Goal: Task Accomplishment & Management: Complete application form

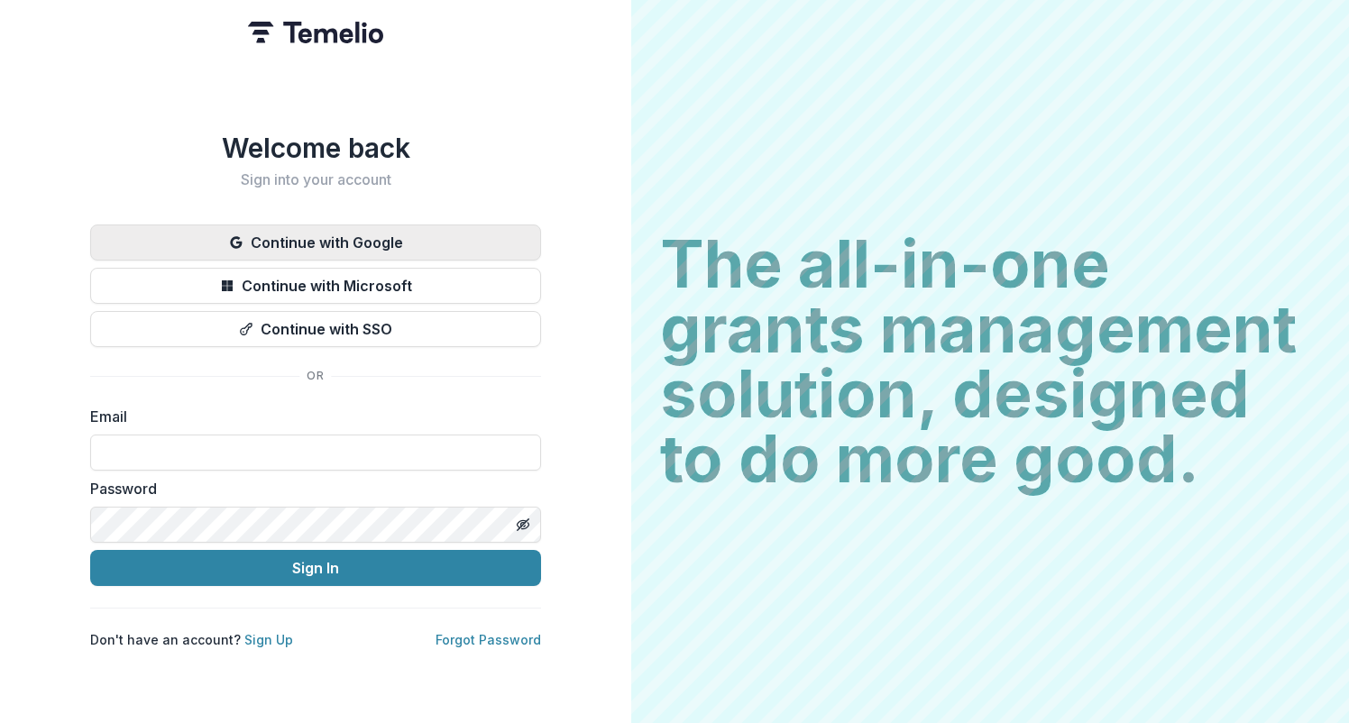
click at [366, 226] on button "Continue with Google" at bounding box center [315, 243] width 451 height 36
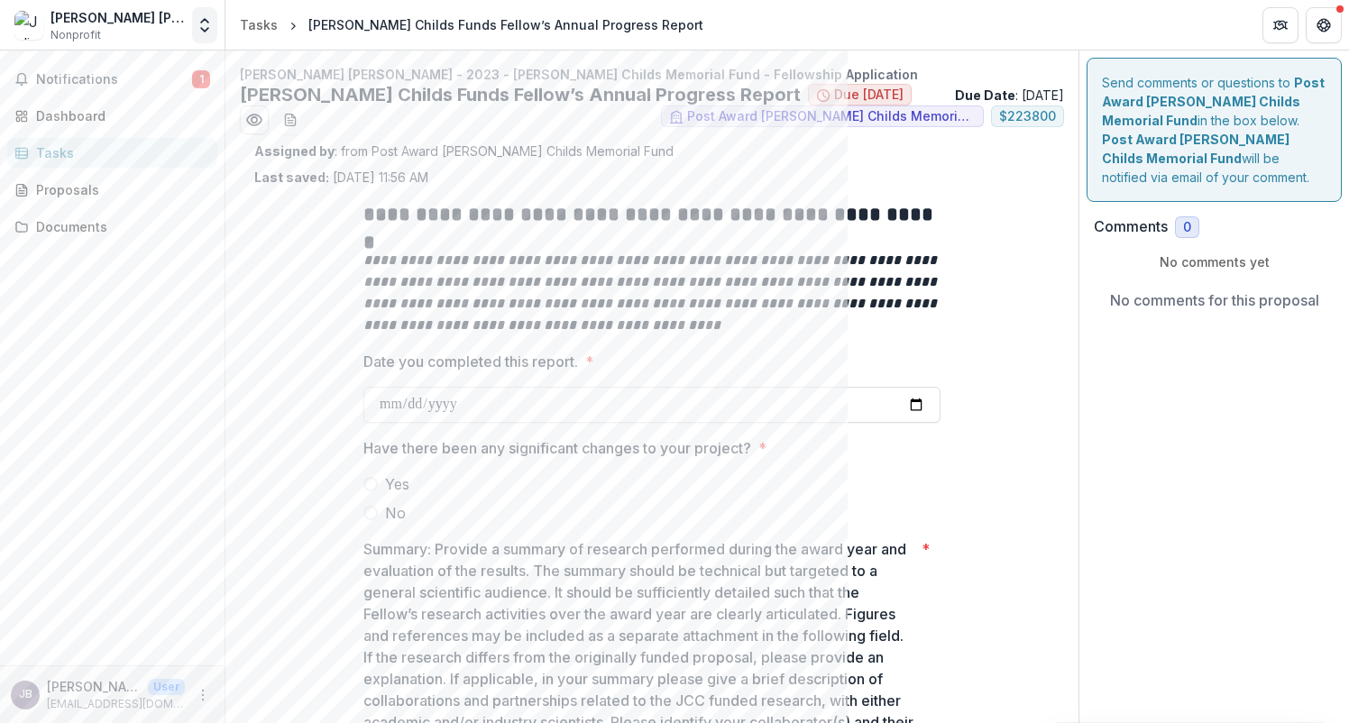
click at [199, 24] on icon "Open entity switcher" at bounding box center [205, 25] width 18 height 18
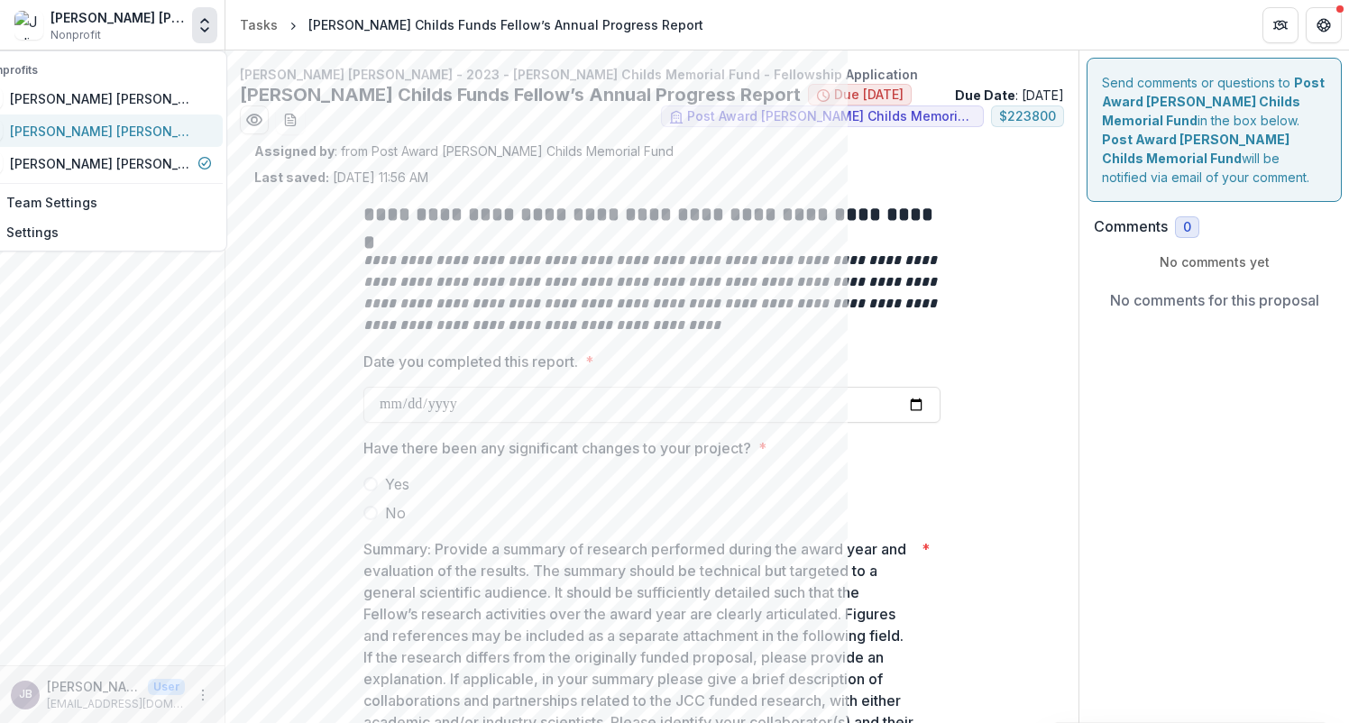
click at [135, 127] on div "Julian Raymond Braxton" at bounding box center [100, 131] width 180 height 19
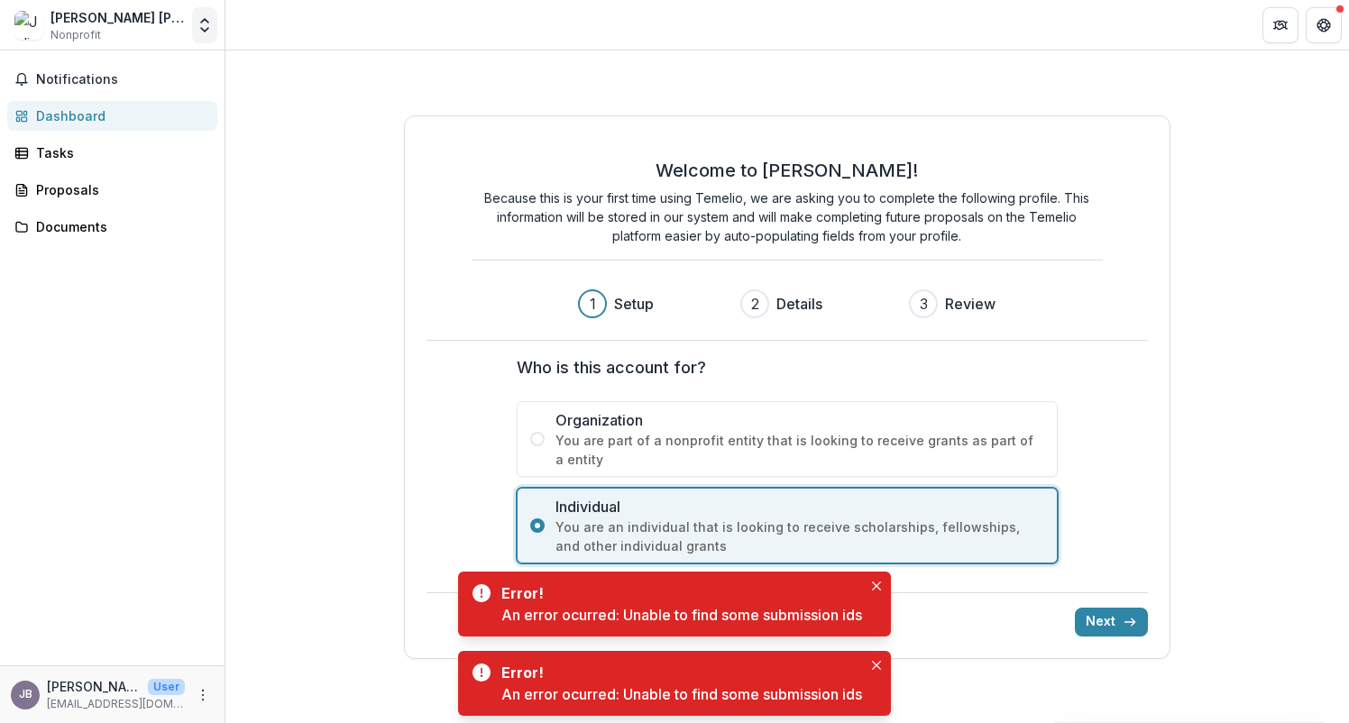
click at [214, 30] on button "Open entity switcher" at bounding box center [204, 25] width 25 height 36
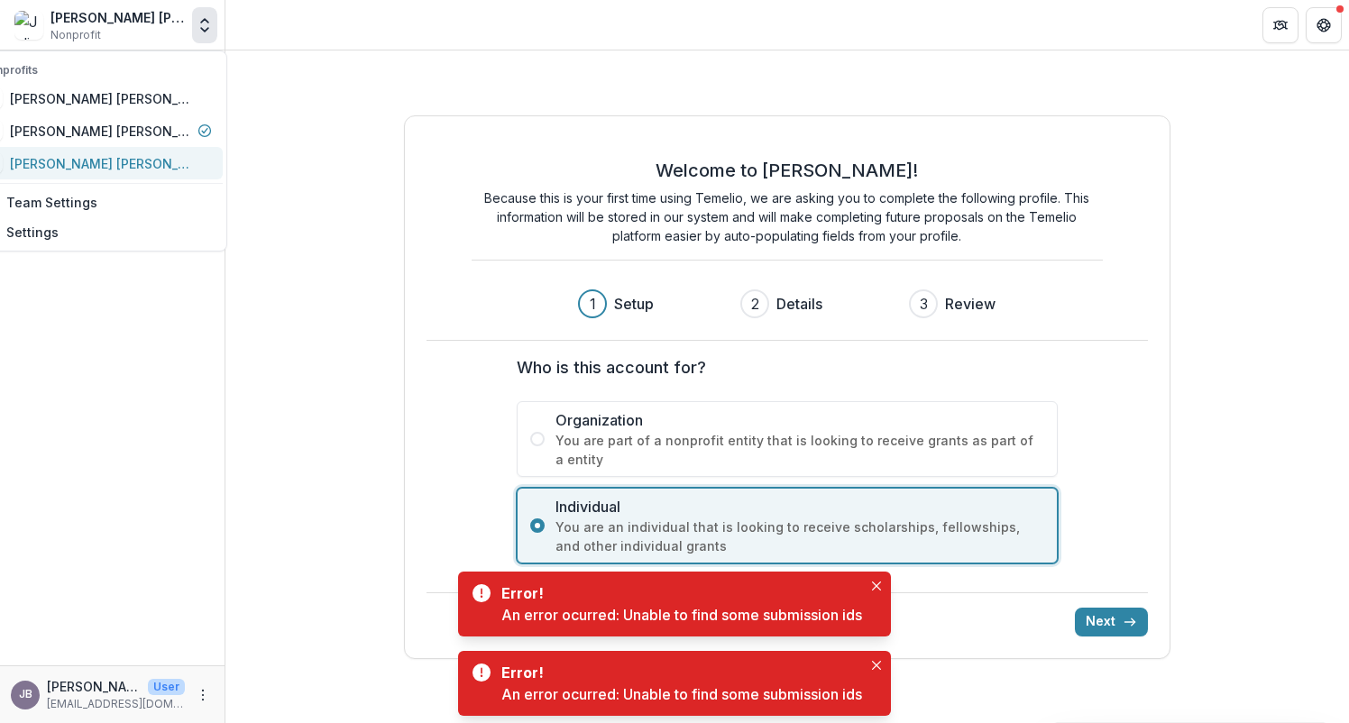
click at [156, 160] on div "Julian Raymond Braxton" at bounding box center [100, 163] width 180 height 19
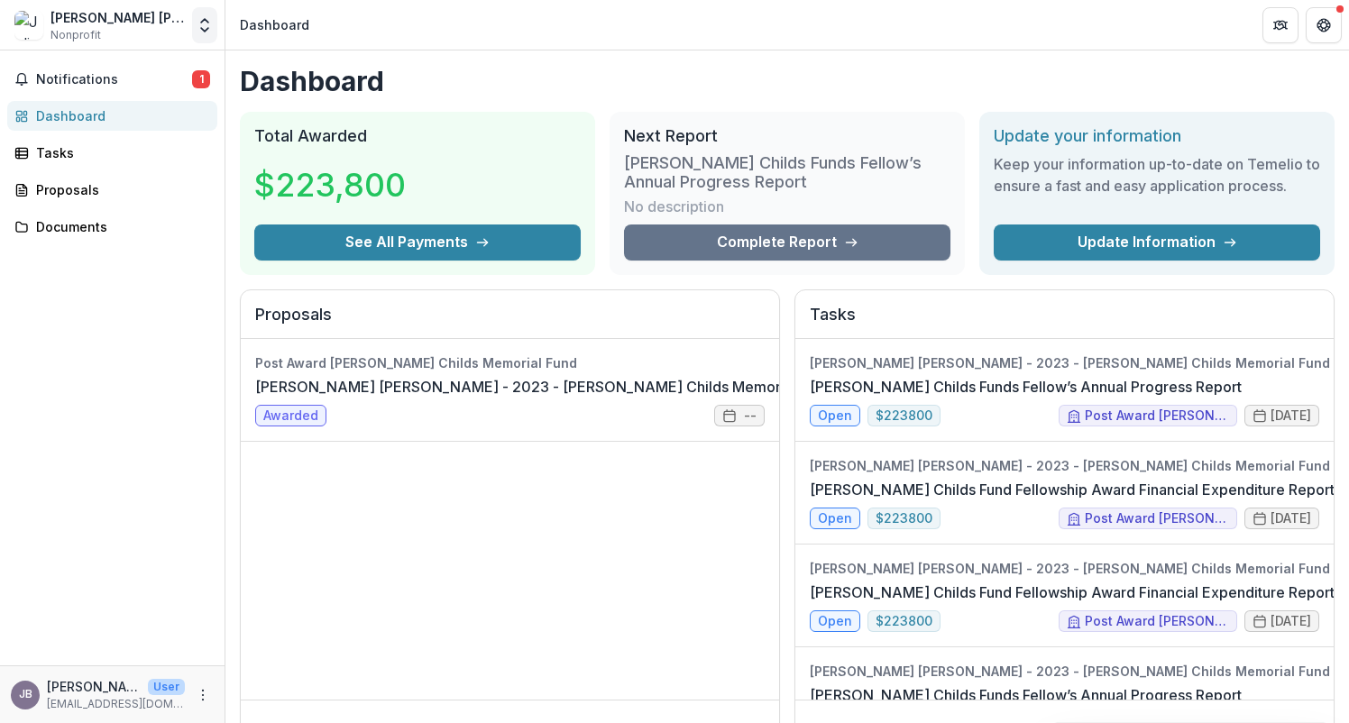
click at [206, 31] on polyline "Open entity switcher" at bounding box center [204, 30] width 7 height 4
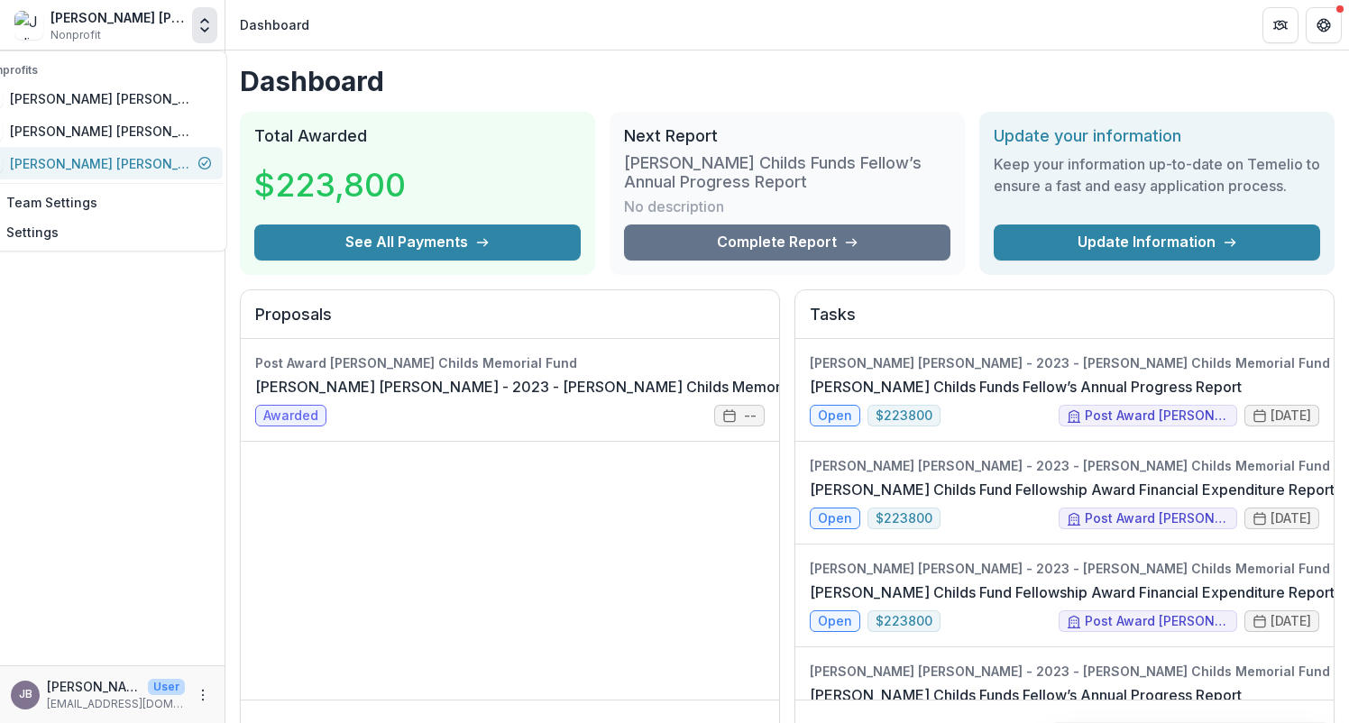
click at [165, 170] on div "Julian Raymond Braxton" at bounding box center [100, 163] width 180 height 19
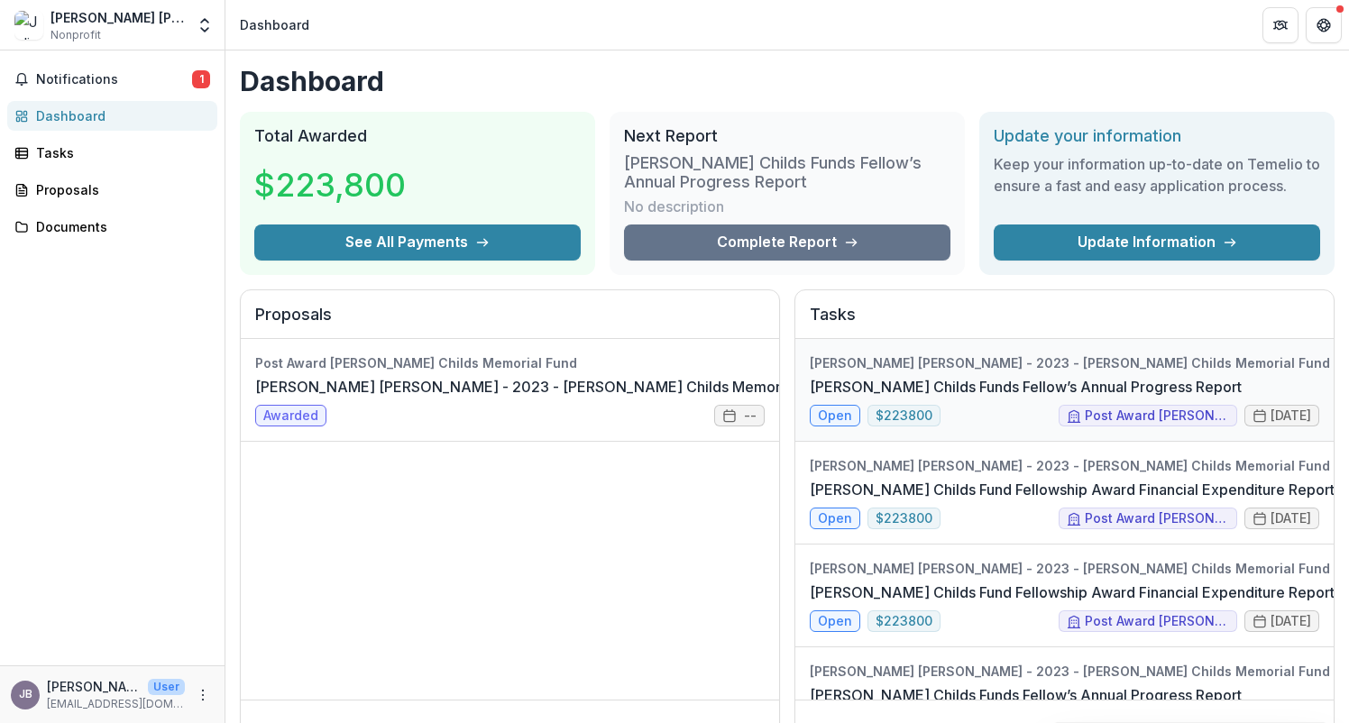
click at [909, 389] on link "Jane Coffin Childs Funds Fellow’s Annual Progress Report" at bounding box center [1026, 387] width 432 height 22
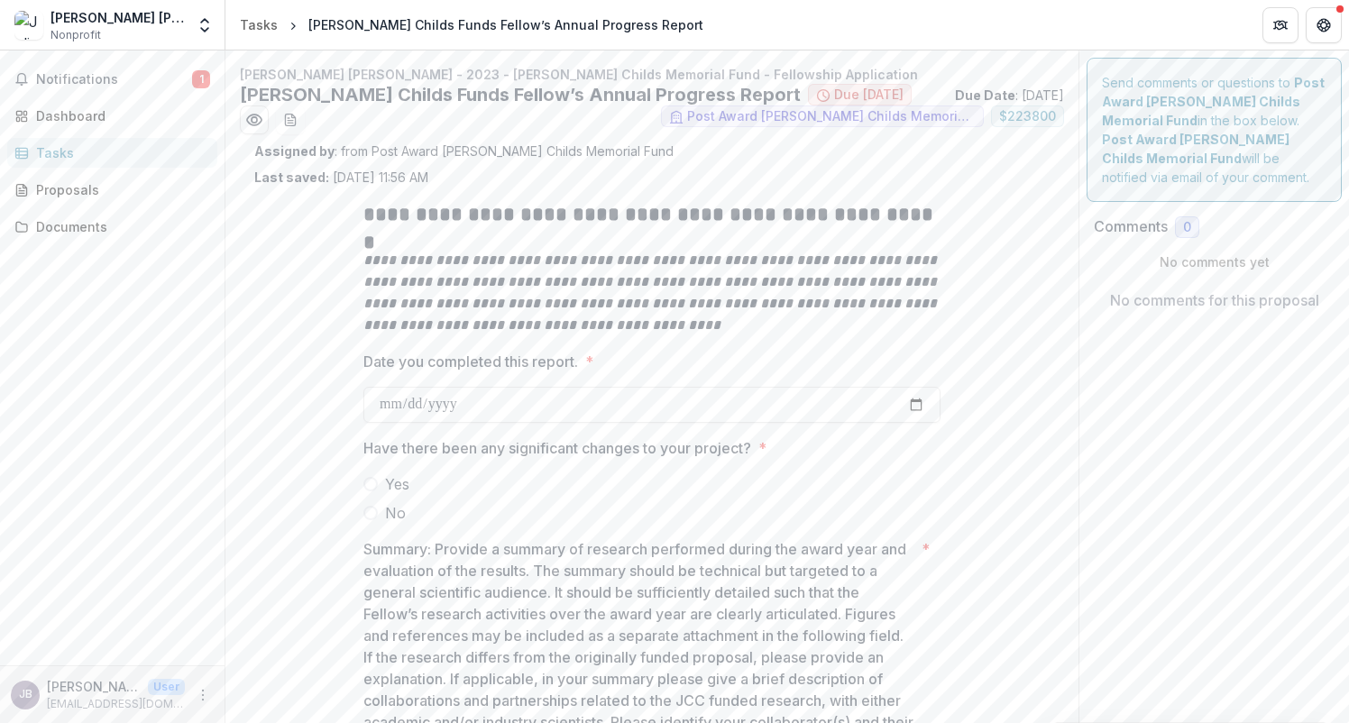
click at [374, 514] on span at bounding box center [370, 513] width 14 height 14
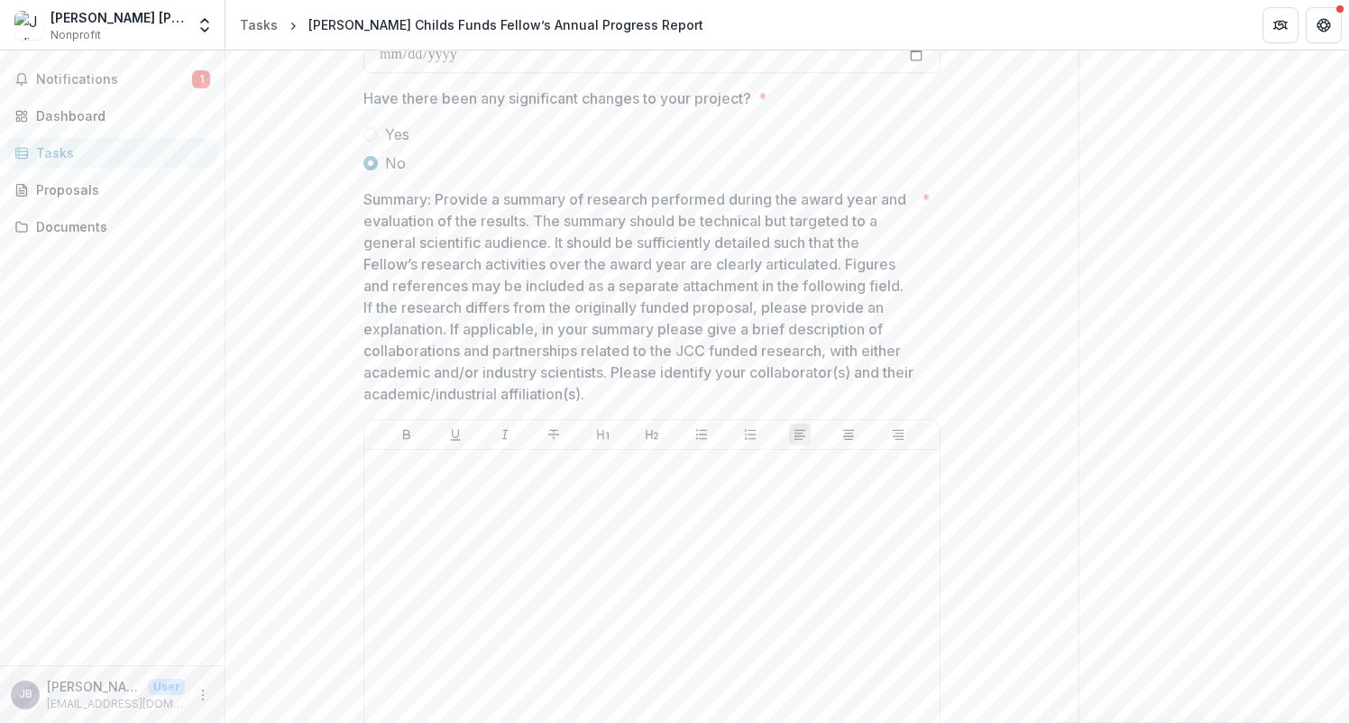
scroll to position [352, 0]
click at [513, 524] on div at bounding box center [652, 590] width 561 height 271
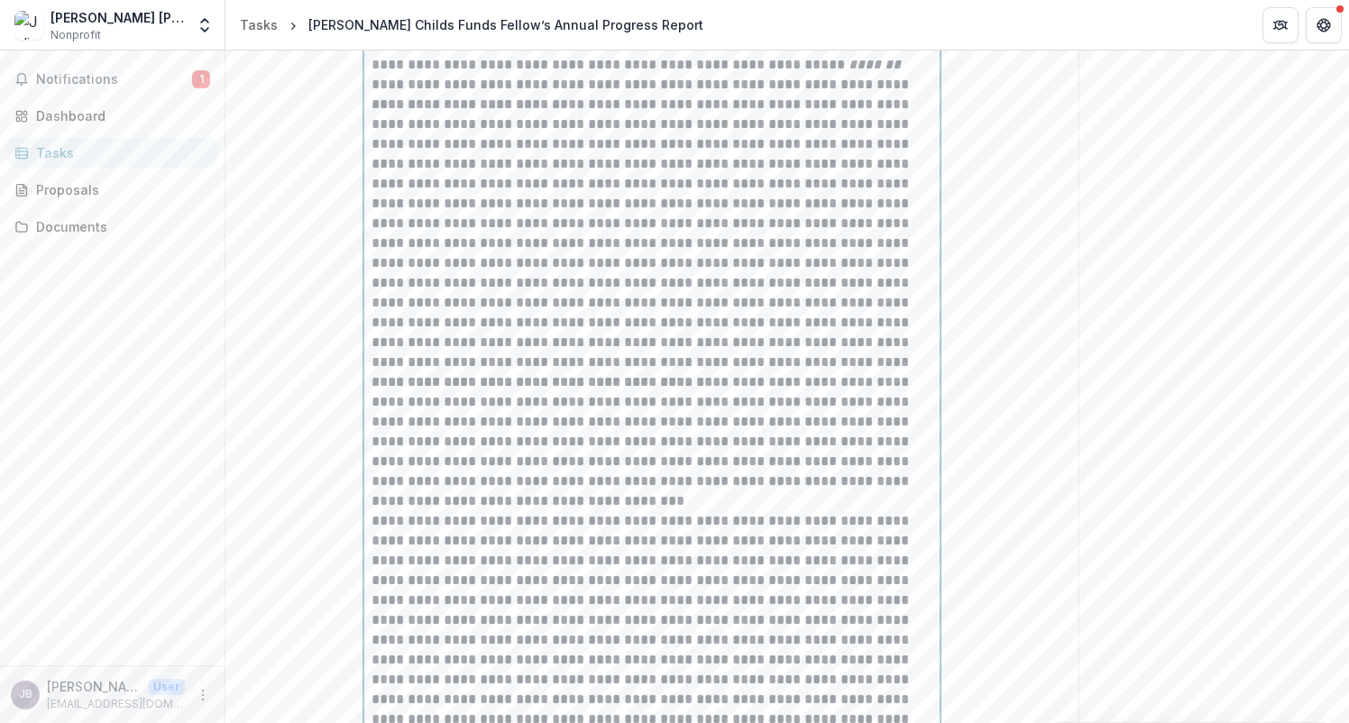
scroll to position [1283, 0]
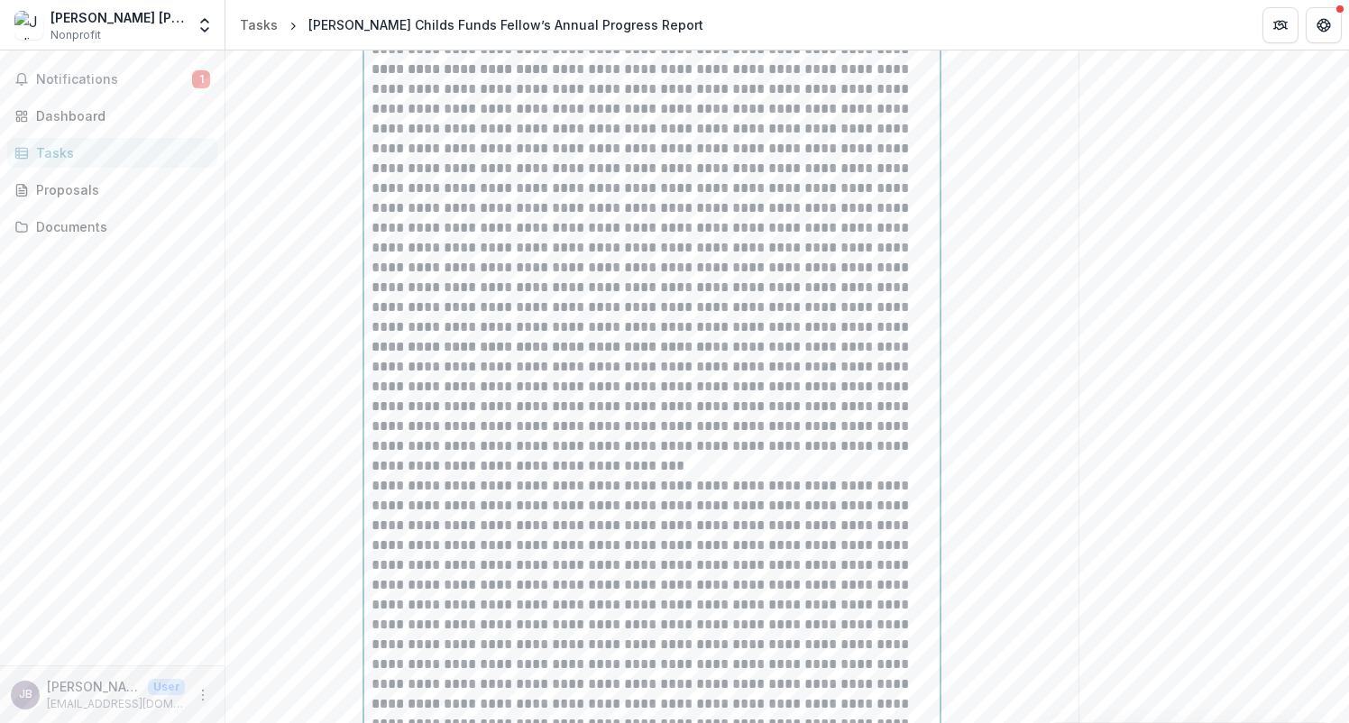
click at [613, 468] on p "**********" at bounding box center [652, 406] width 561 height 139
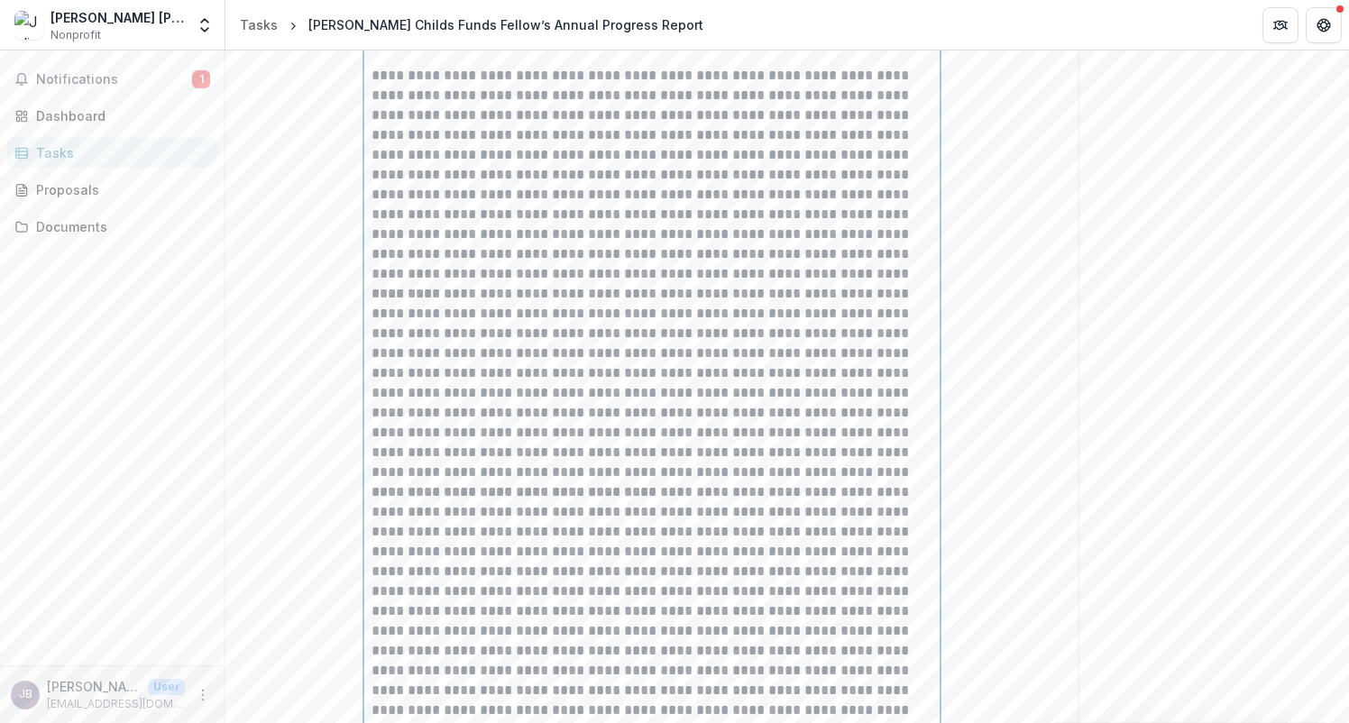
scroll to position [1705, 0]
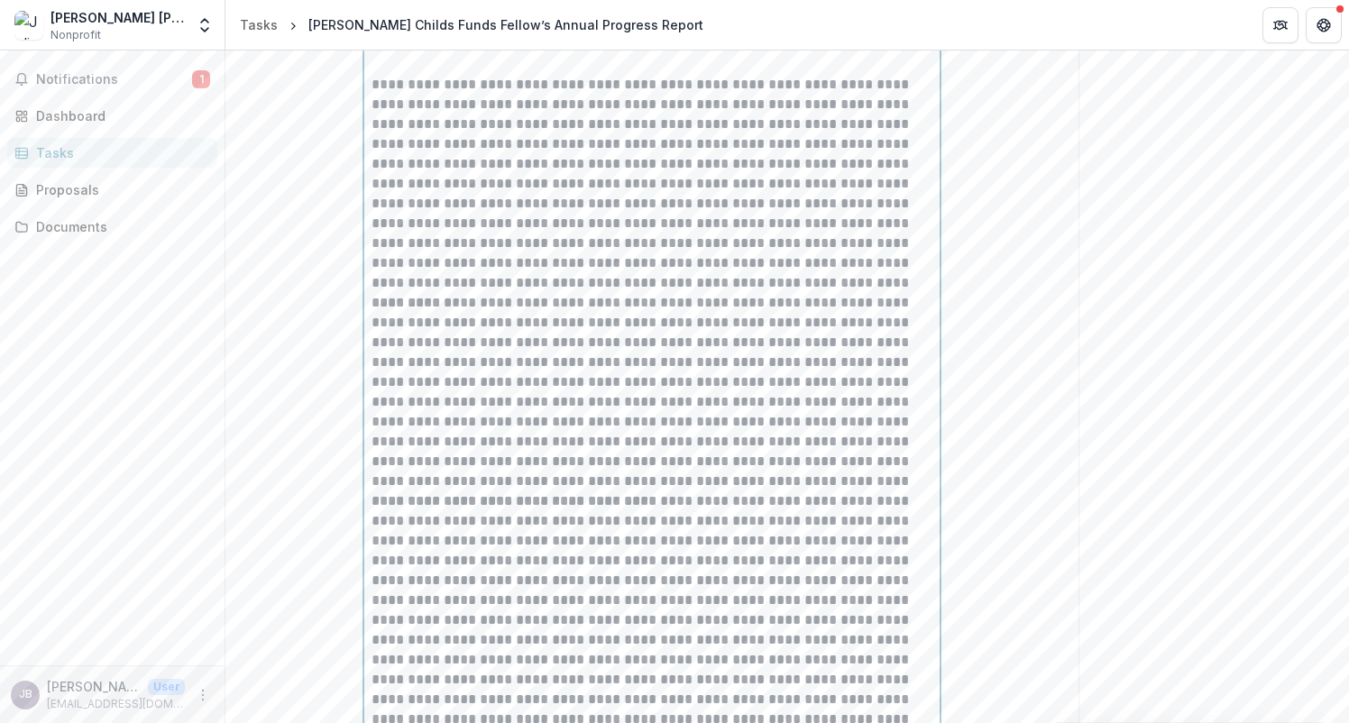
click at [860, 281] on p "**********" at bounding box center [652, 184] width 561 height 218
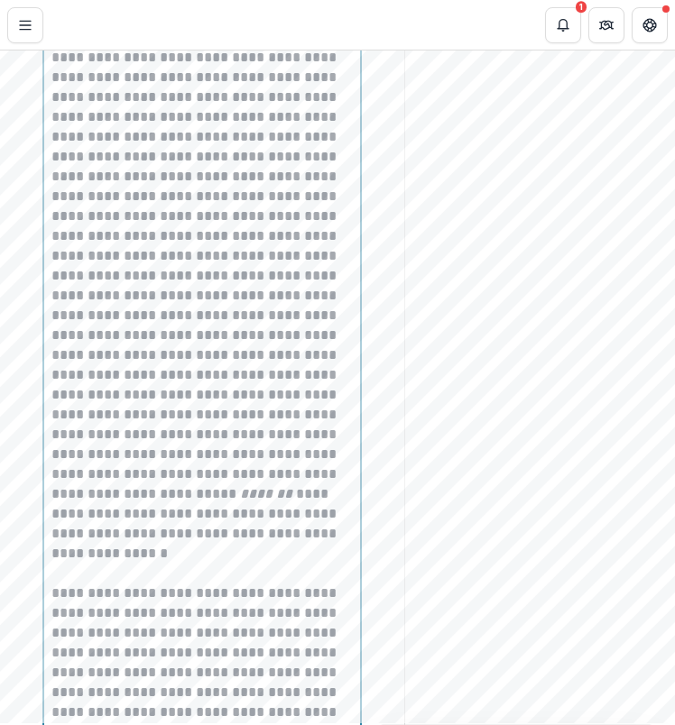
scroll to position [1696, 0]
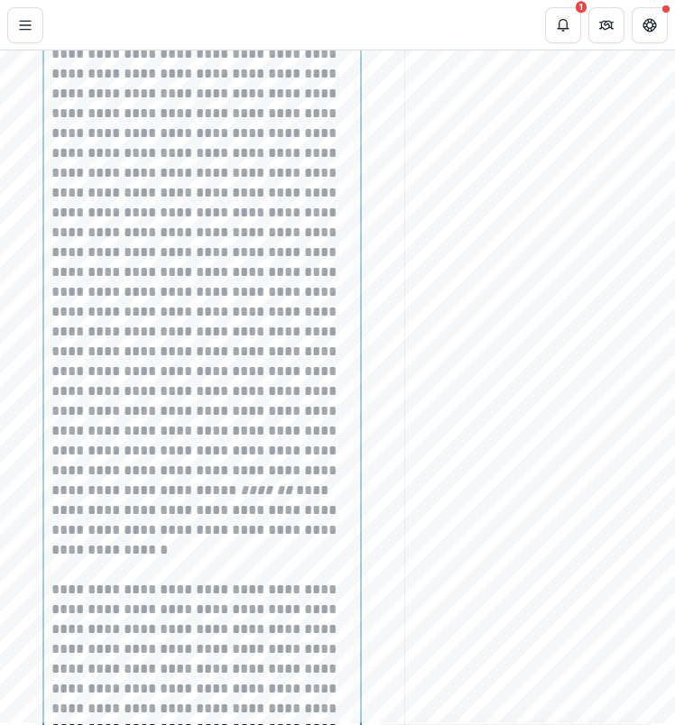
click at [157, 574] on p "**********" at bounding box center [199, 223] width 296 height 714
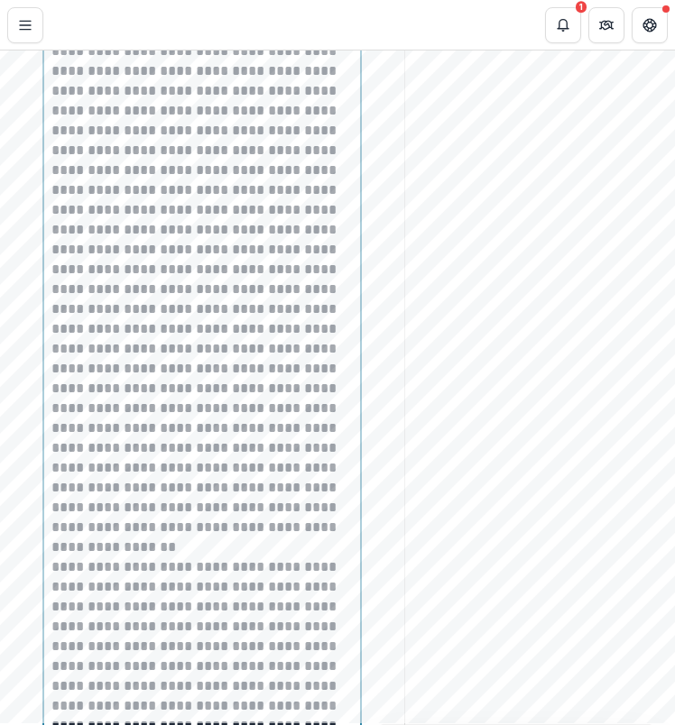
scroll to position [2337, 0]
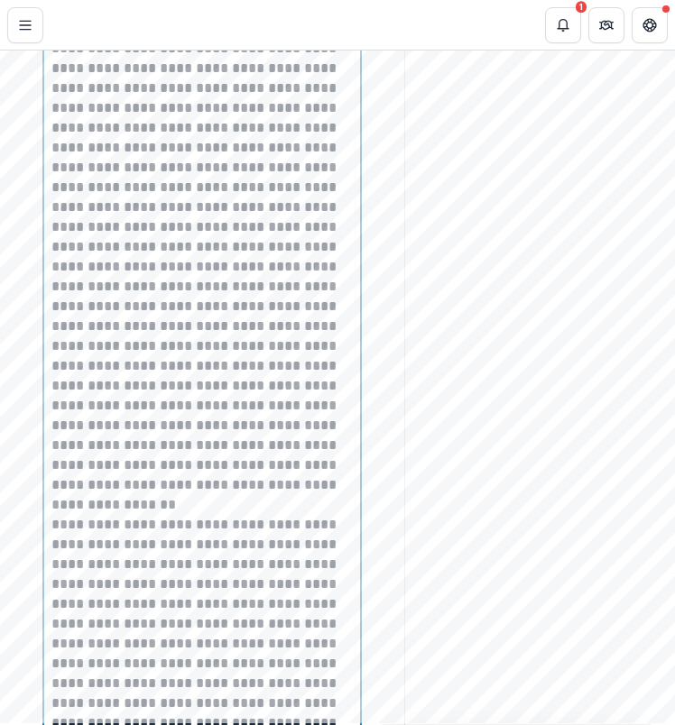
click at [240, 505] on p at bounding box center [199, 237] width 296 height 556
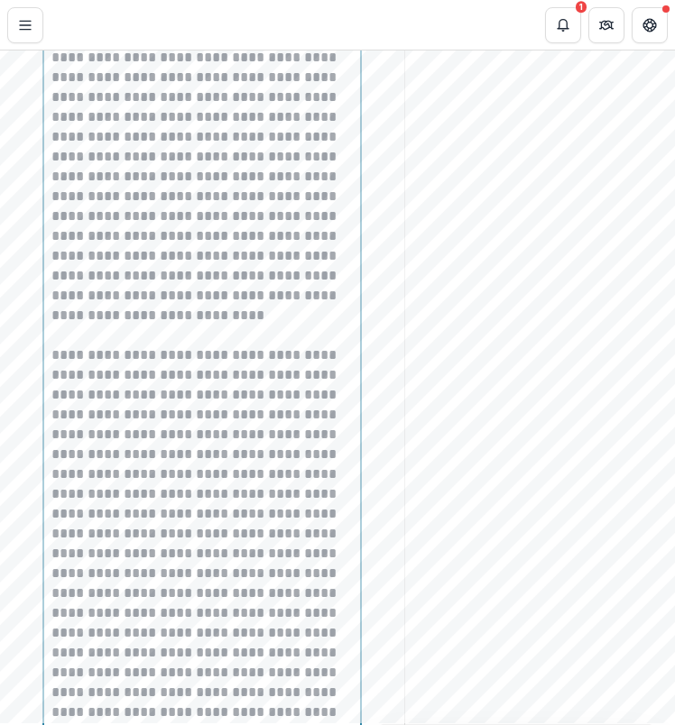
scroll to position [3680, 0]
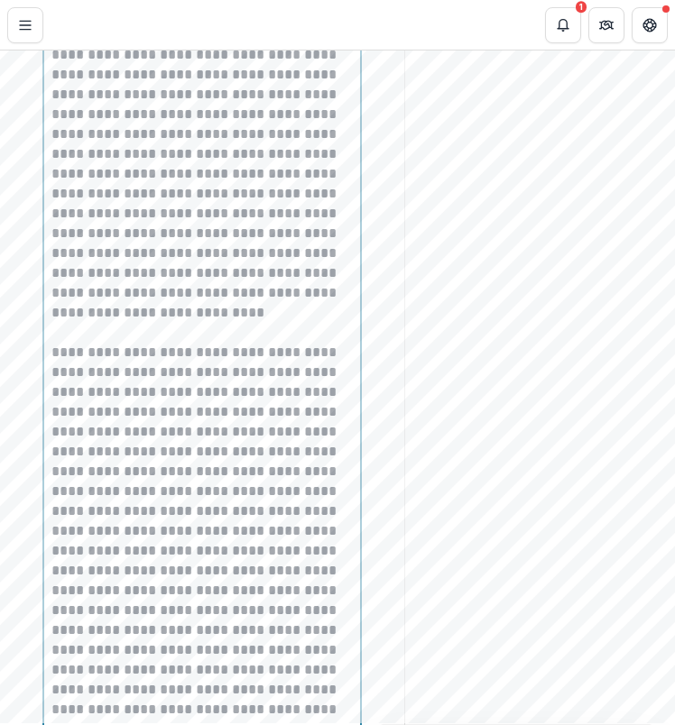
click at [203, 339] on p "**********" at bounding box center [199, 134] width 296 height 417
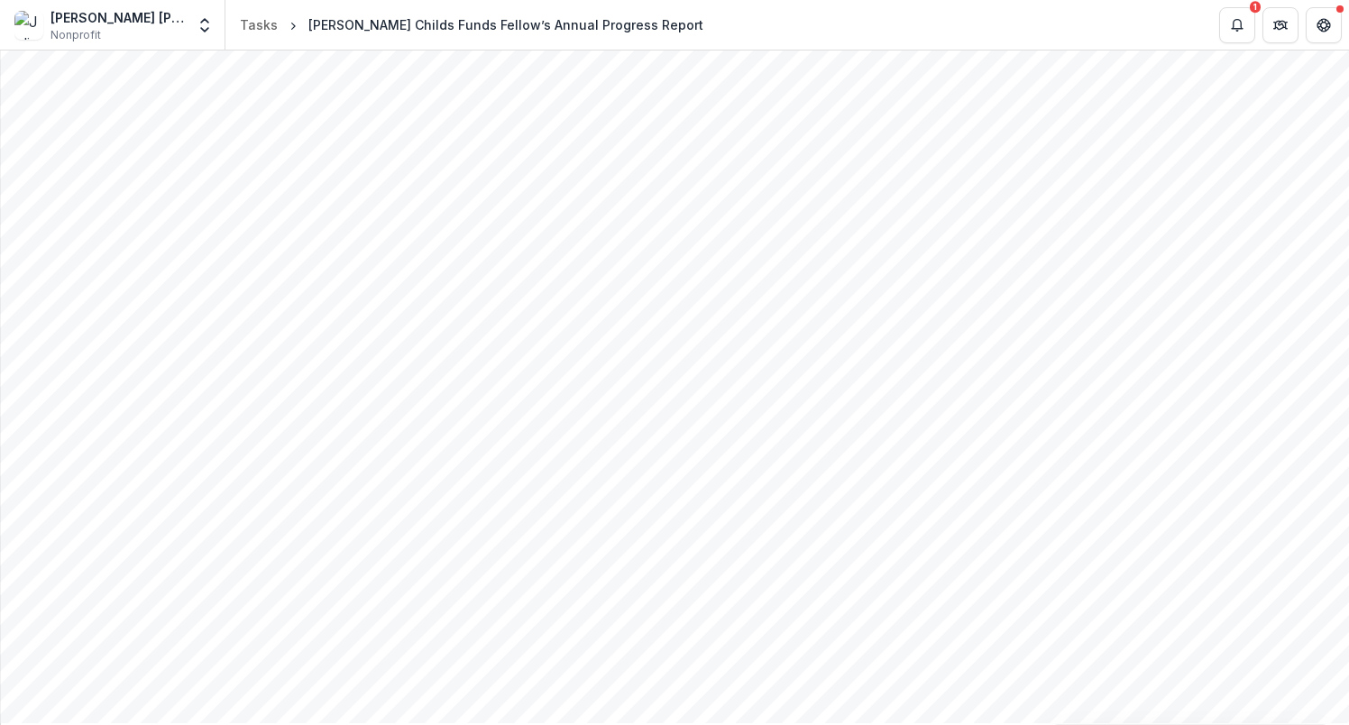
scroll to position [3919, 0]
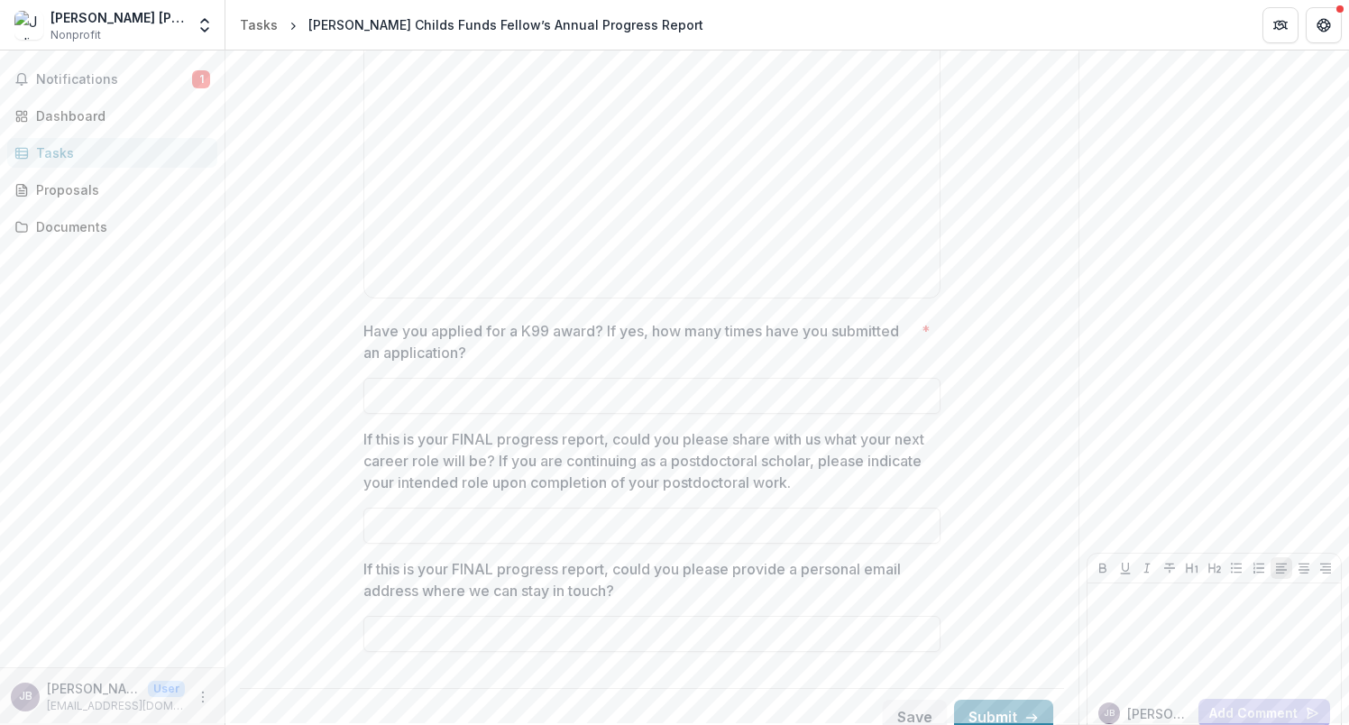
click at [607, 378] on input "Have you applied for a K99 award? If yes, how many times have you submitted an …" at bounding box center [651, 396] width 577 height 36
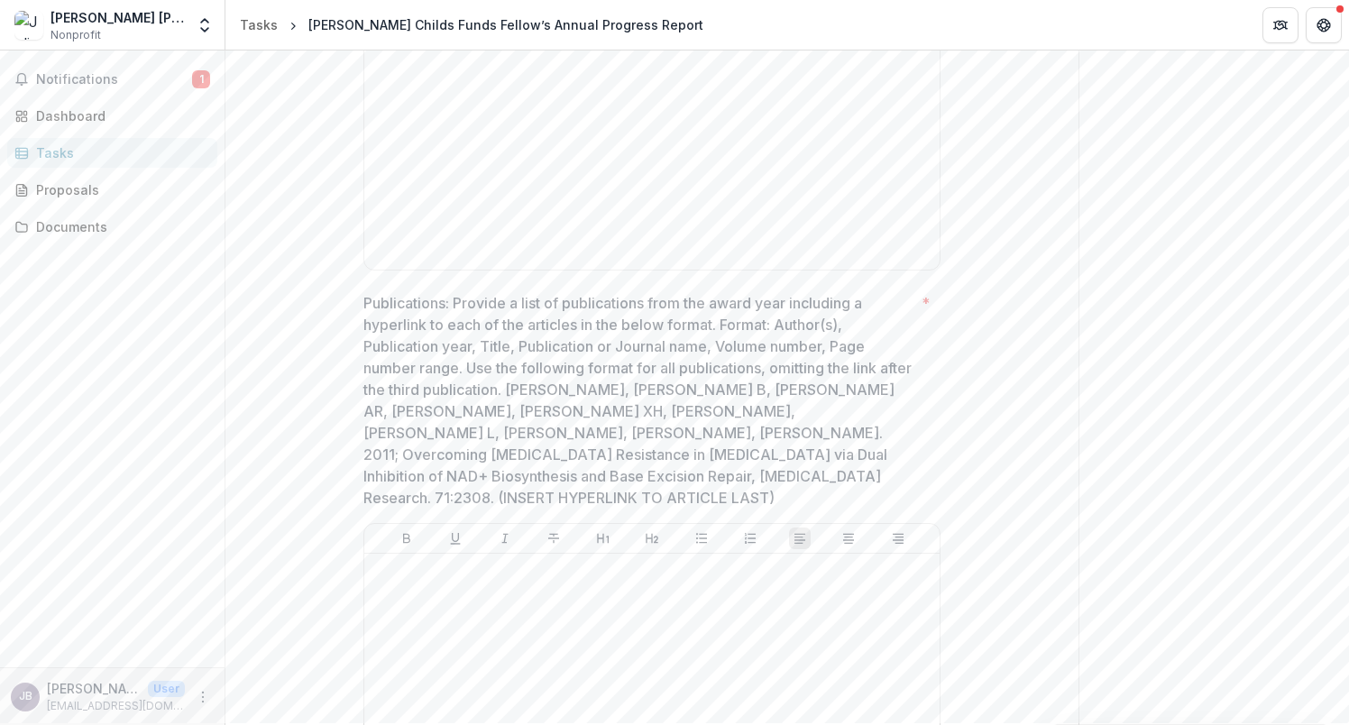
scroll to position [3141, 0]
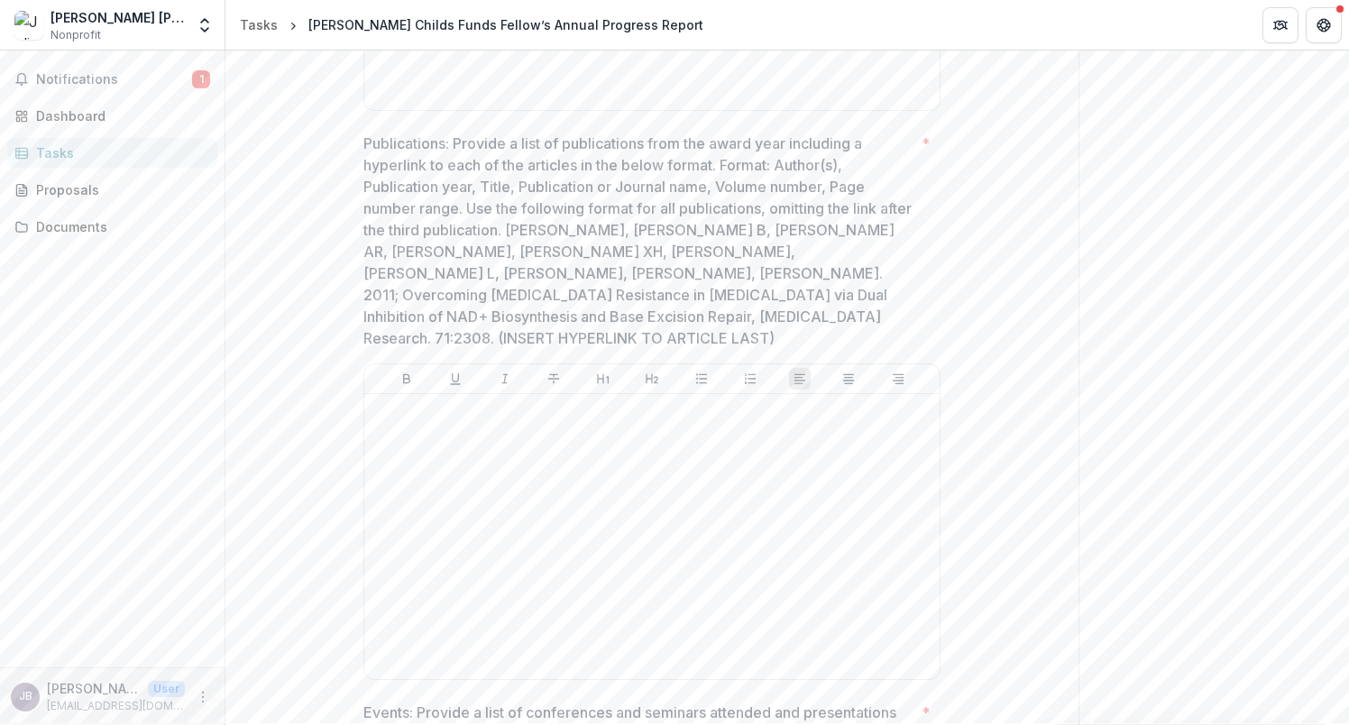
type input "**"
drag, startPoint x: 531, startPoint y: 345, endPoint x: 494, endPoint y: 438, distance: 100.0
click at [494, 438] on div at bounding box center [652, 536] width 561 height 271
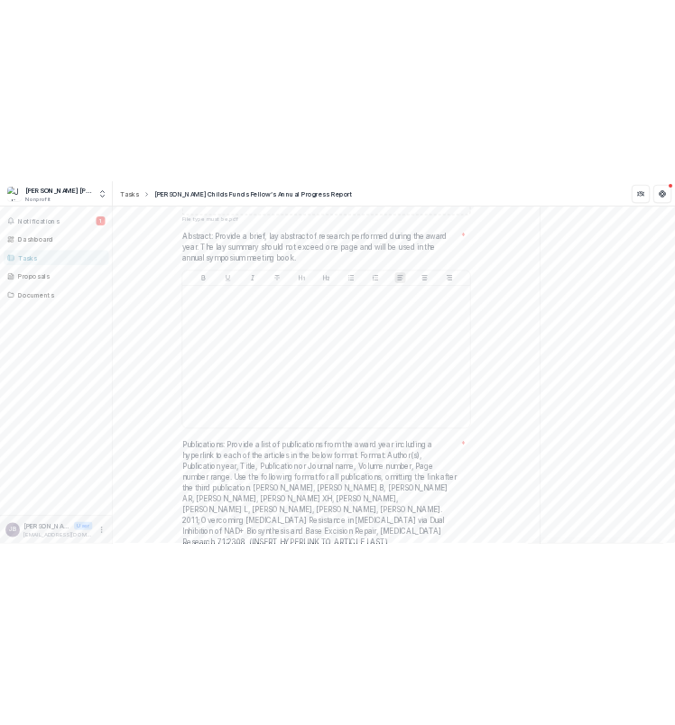
scroll to position [2760, 0]
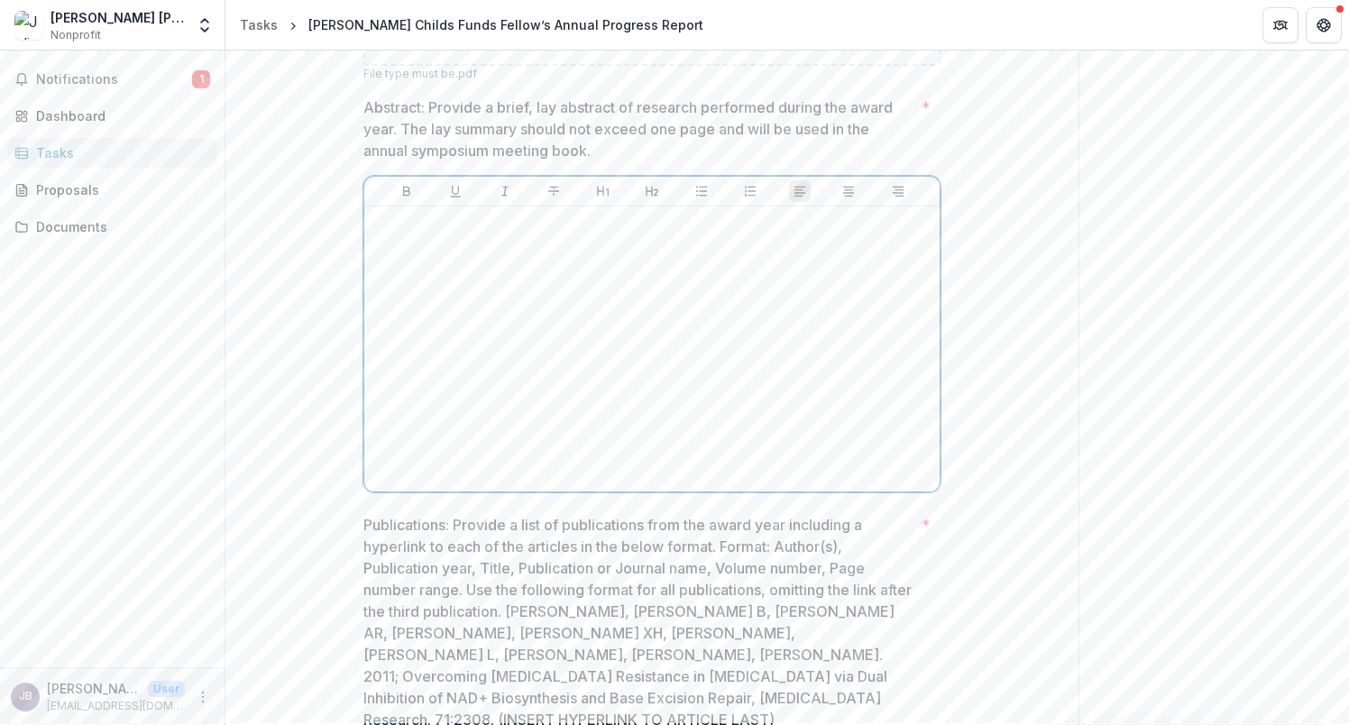
click at [665, 317] on div at bounding box center [652, 349] width 561 height 271
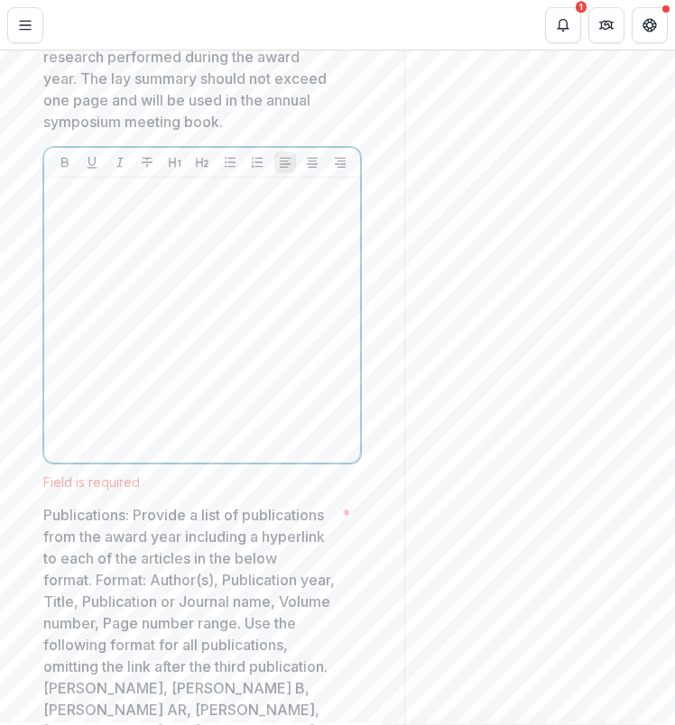
click at [176, 343] on div at bounding box center [201, 320] width 301 height 271
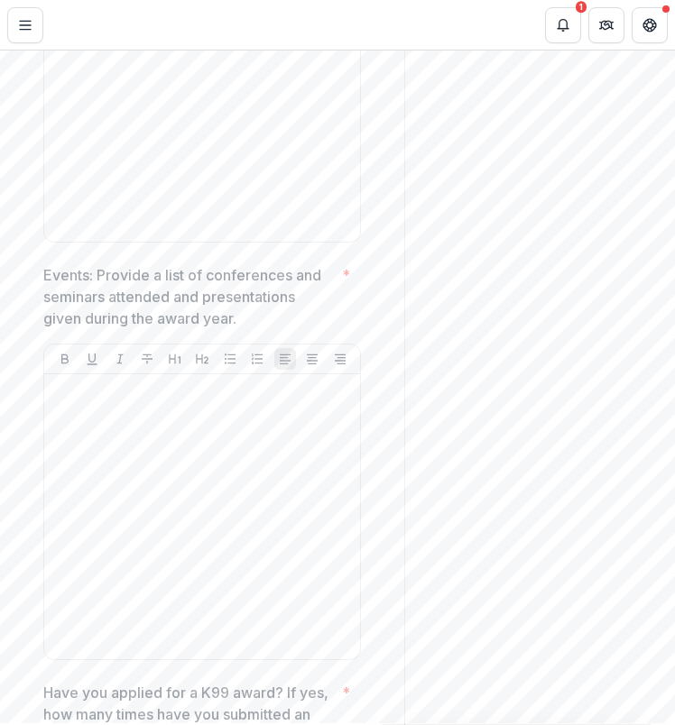
scroll to position [6990, 0]
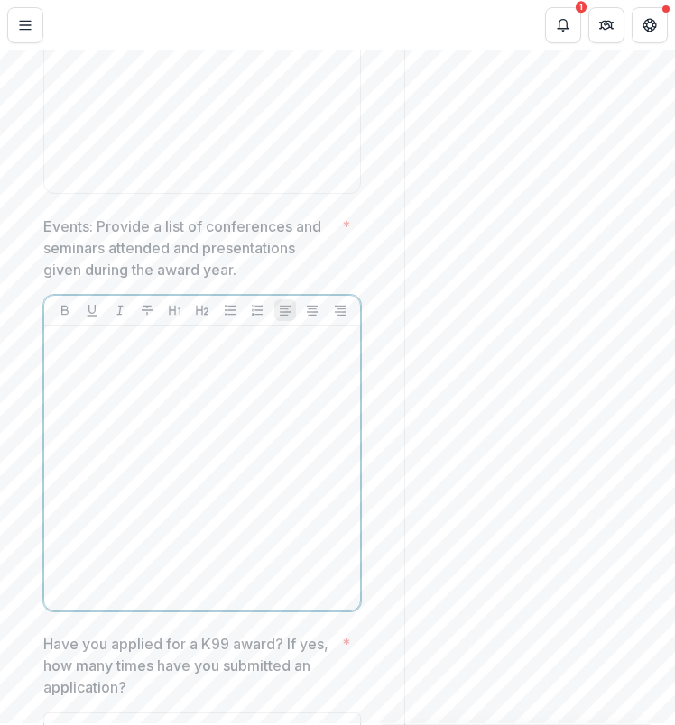
click at [151, 338] on div at bounding box center [201, 468] width 301 height 271
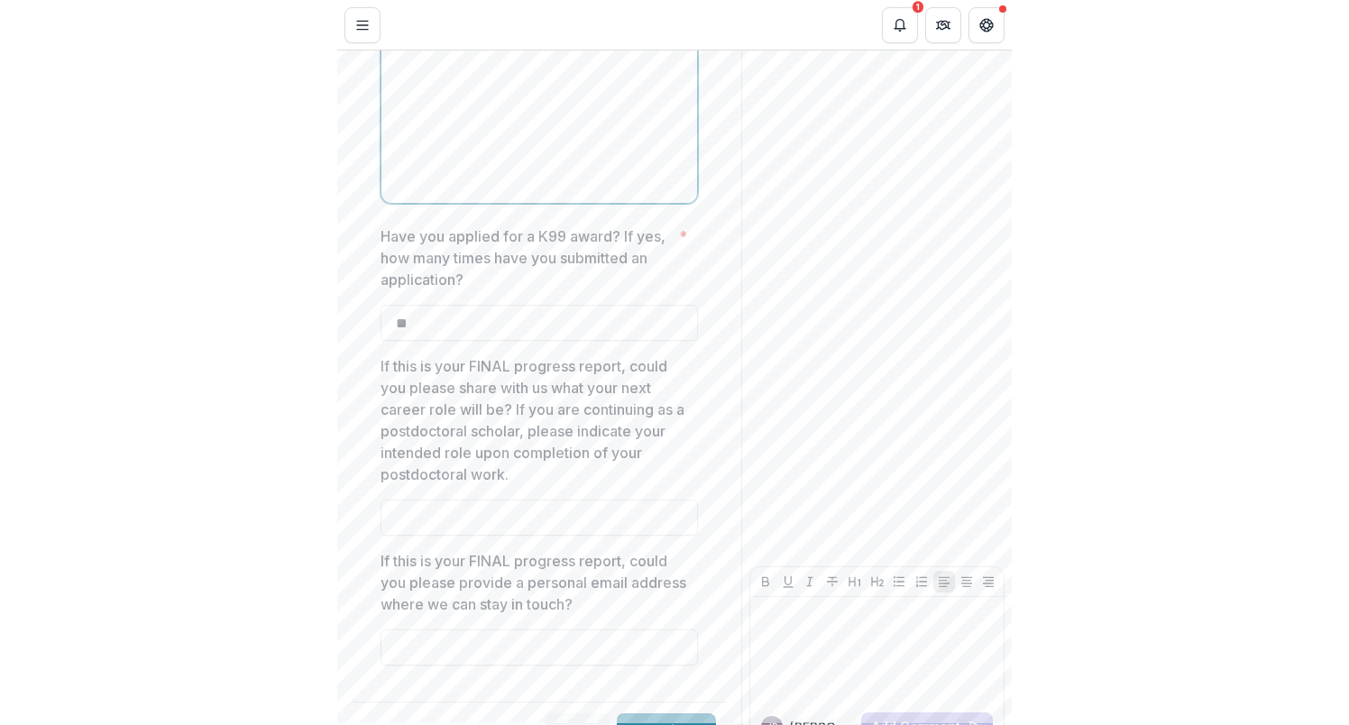
scroll to position [7397, 0]
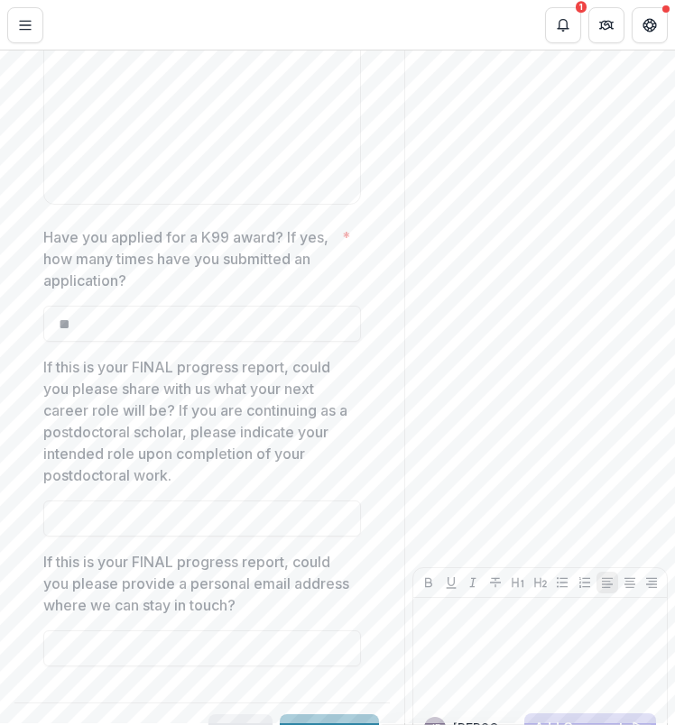
click at [234, 714] on button "Save" at bounding box center [240, 732] width 64 height 36
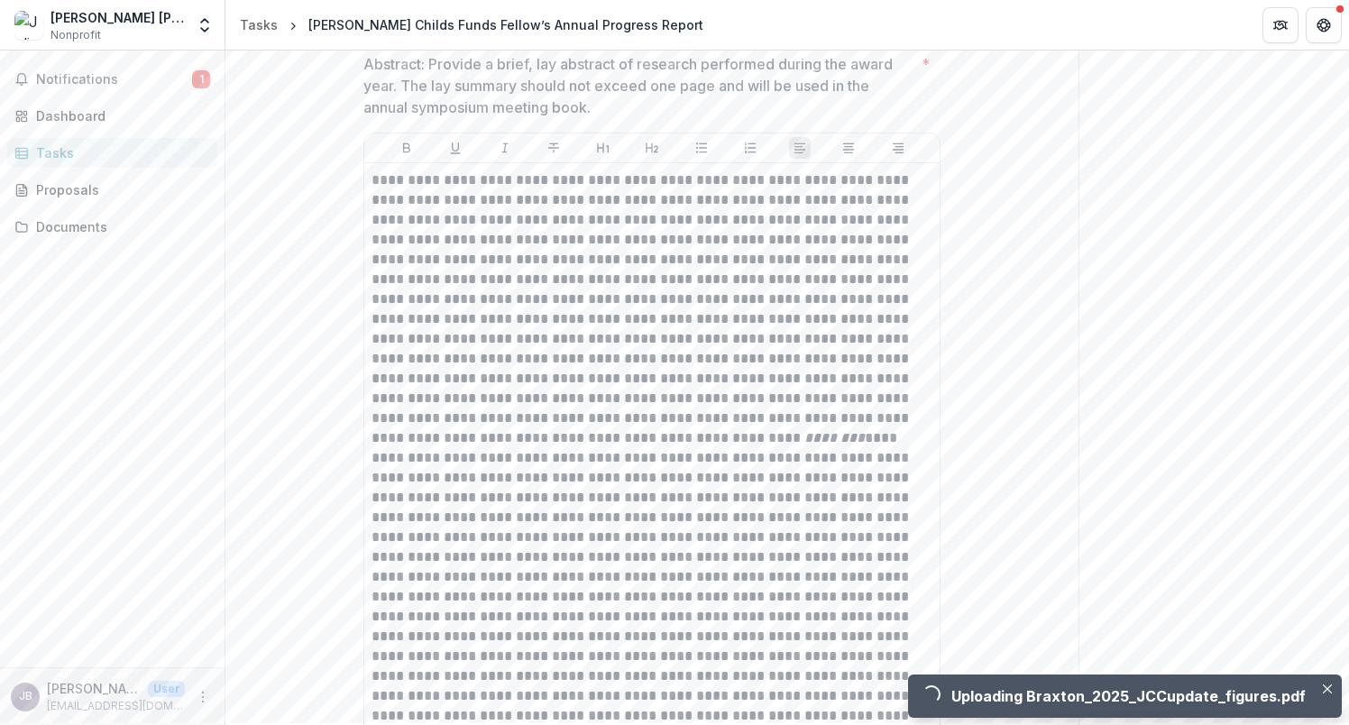
scroll to position [2817, 0]
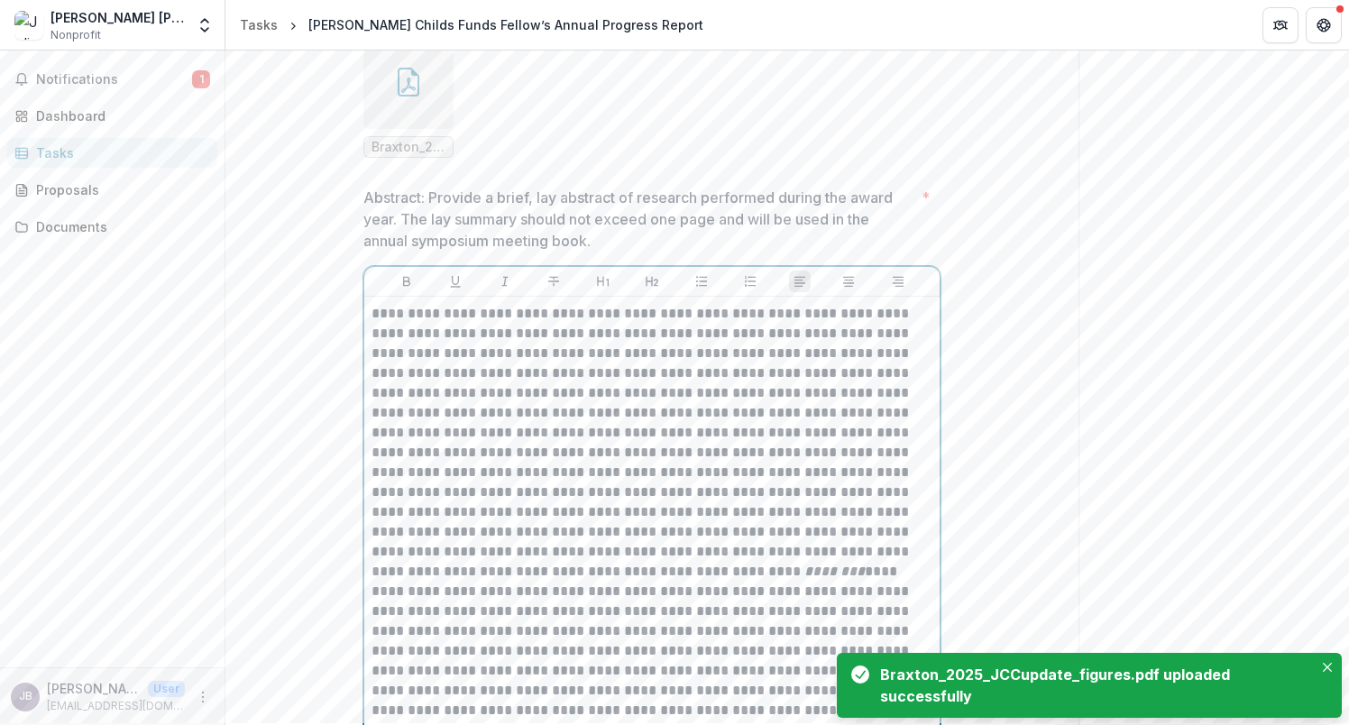
click at [808, 570] on p "********" at bounding box center [652, 611] width 561 height 615
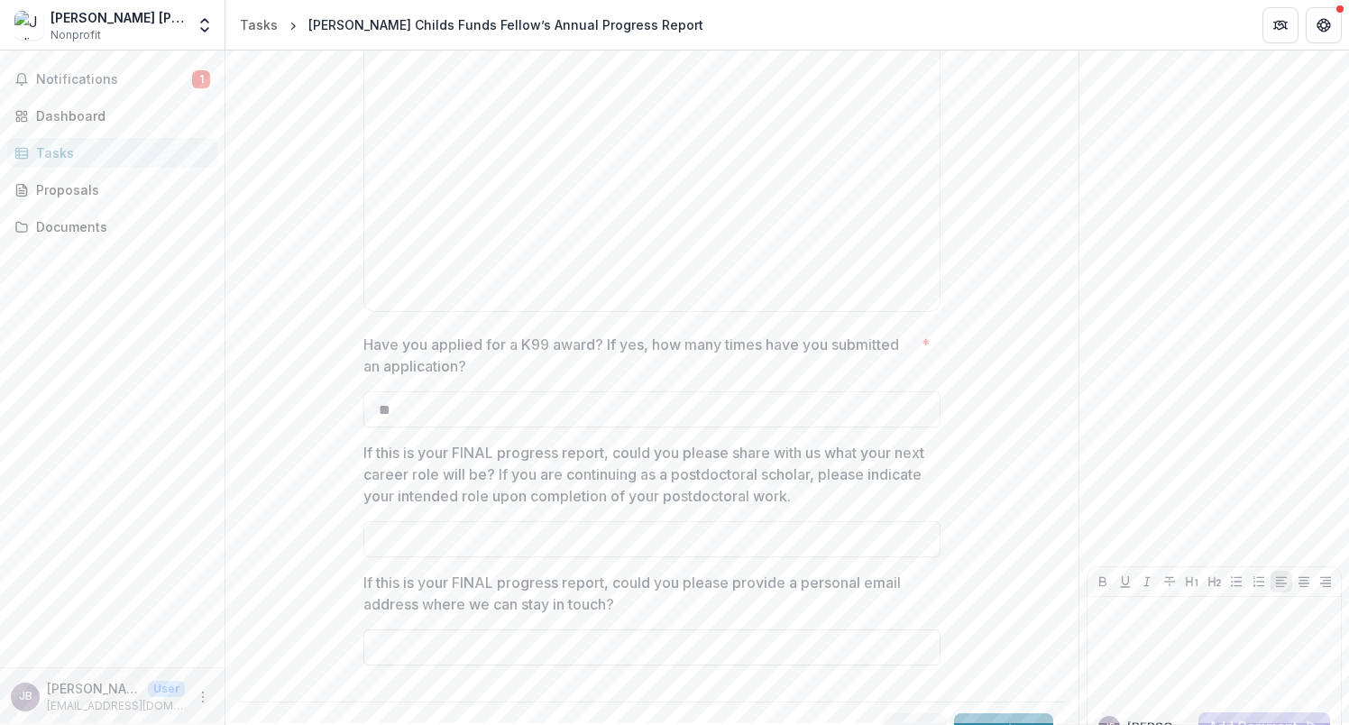
scroll to position [4397, 0]
click at [895, 714] on button "Save" at bounding box center [915, 732] width 64 height 36
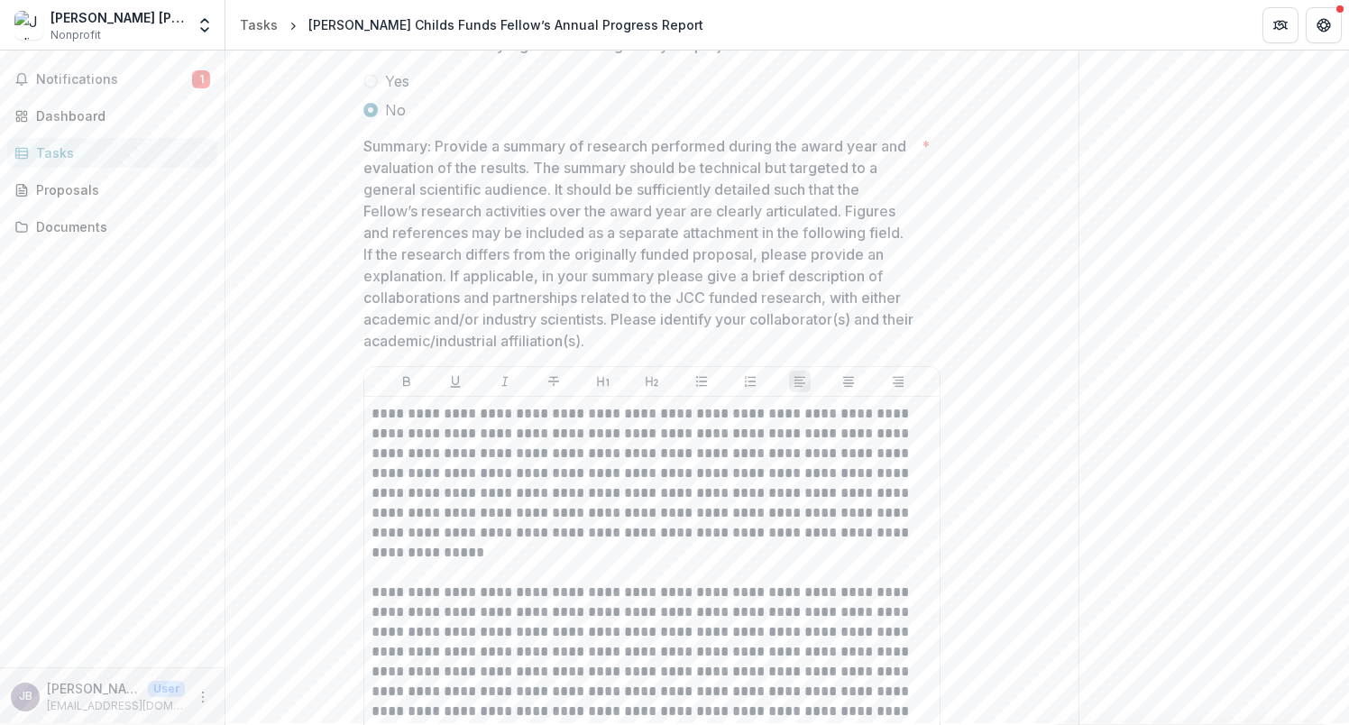
scroll to position [273, 0]
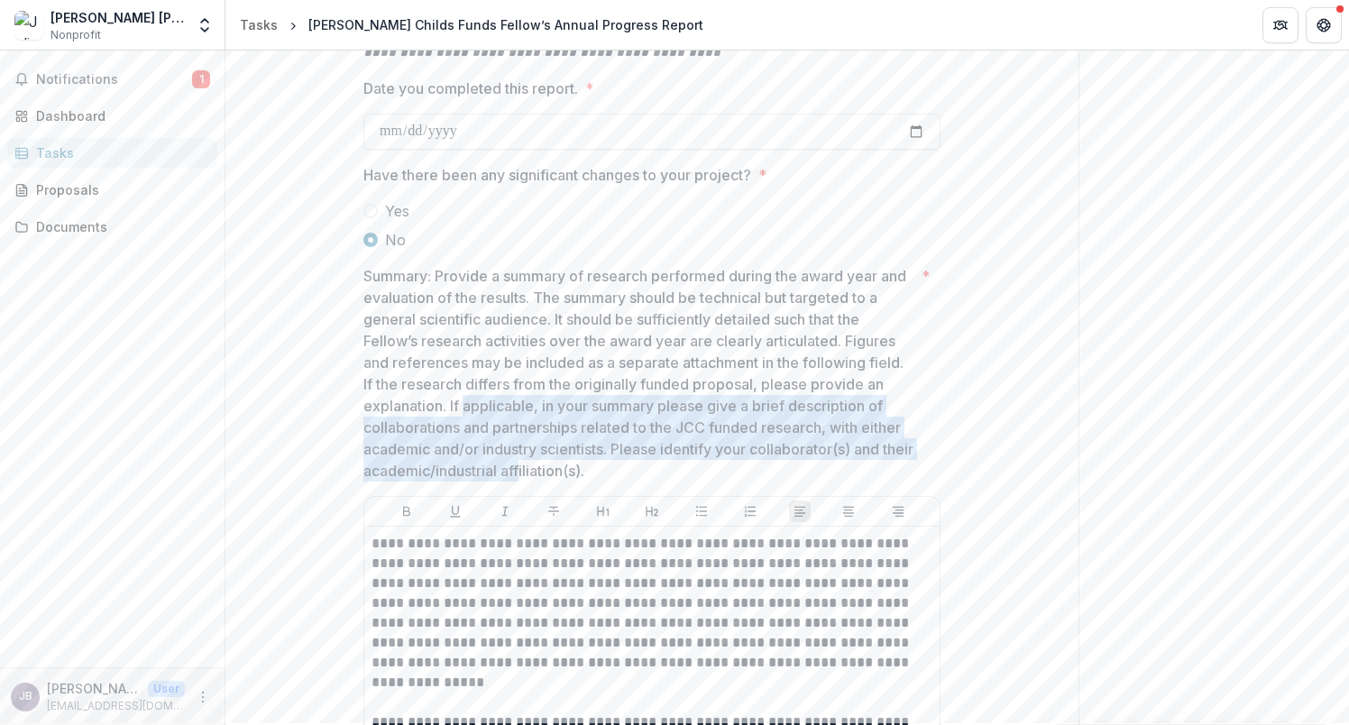
drag, startPoint x: 556, startPoint y: 472, endPoint x: 464, endPoint y: 409, distance: 111.6
click at [464, 409] on p "Summary: Provide a summary of research performed during the award year and eval…" at bounding box center [638, 373] width 551 height 216
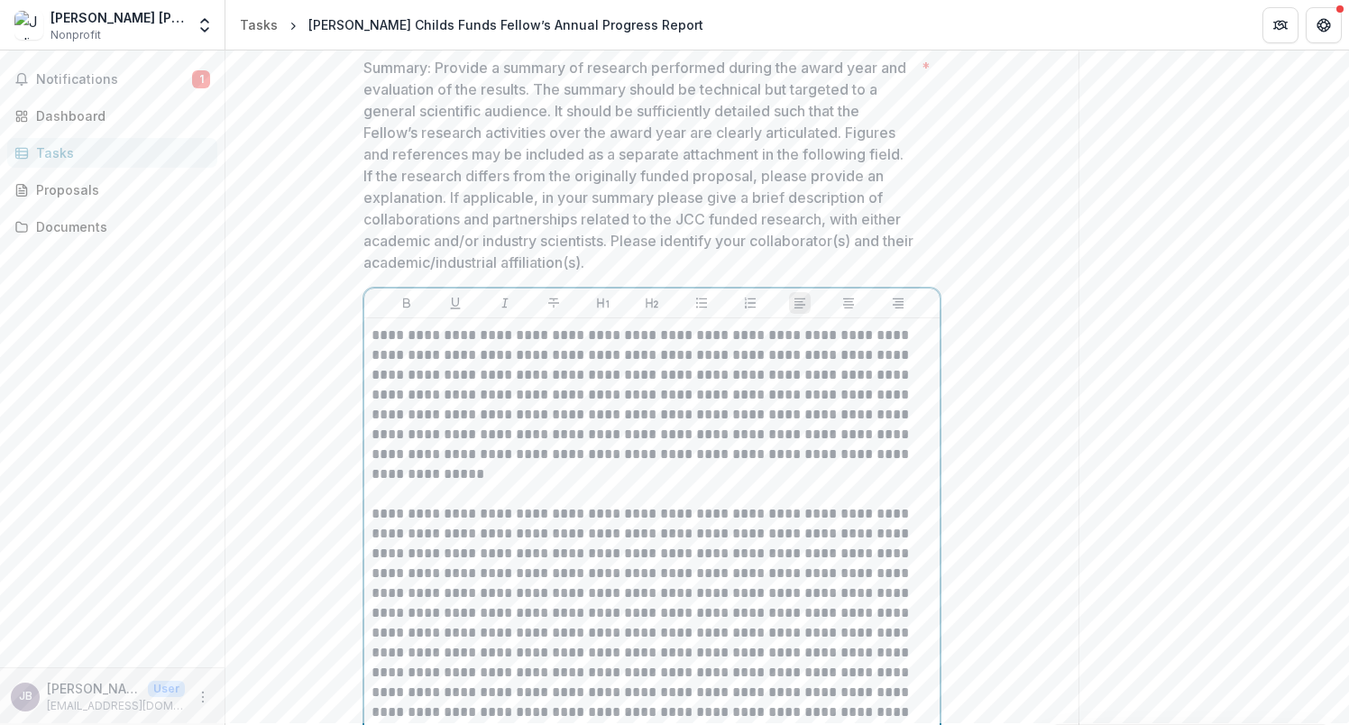
scroll to position [204, 0]
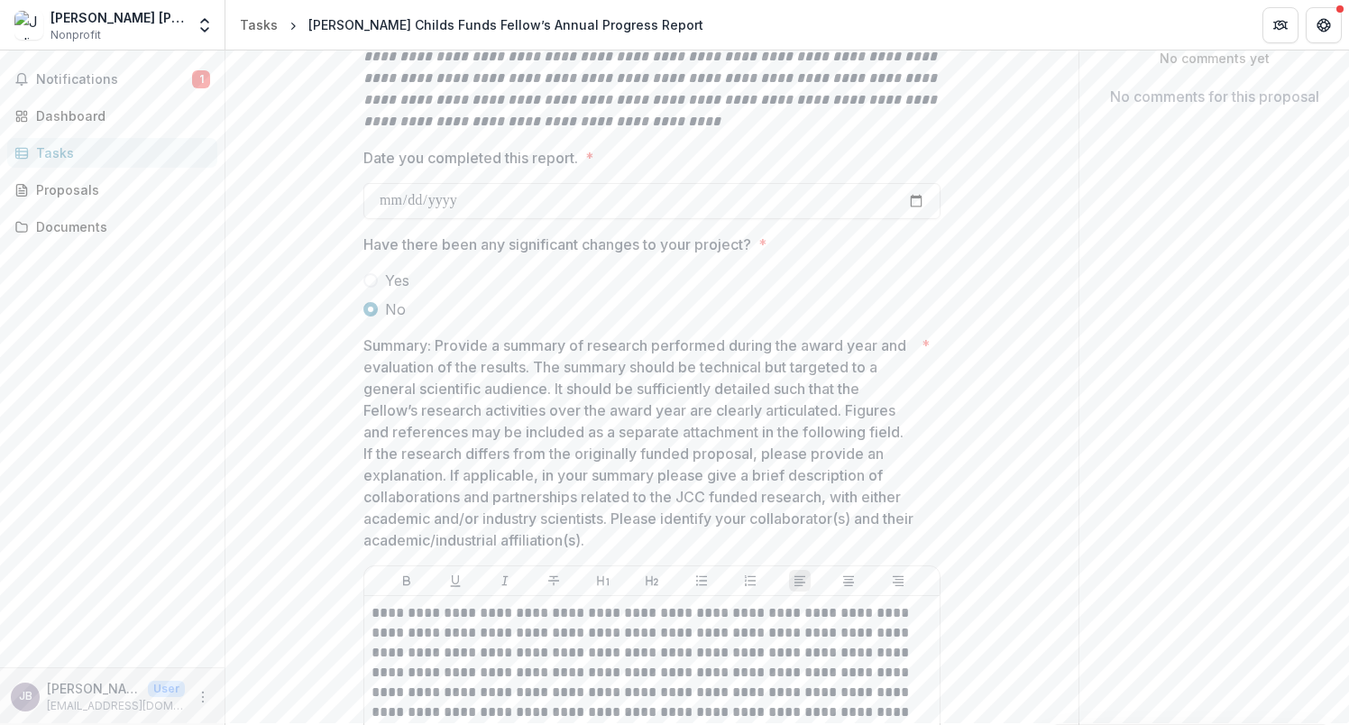
click at [613, 392] on p "Summary: Provide a summary of research performed during the award year and eval…" at bounding box center [638, 443] width 551 height 216
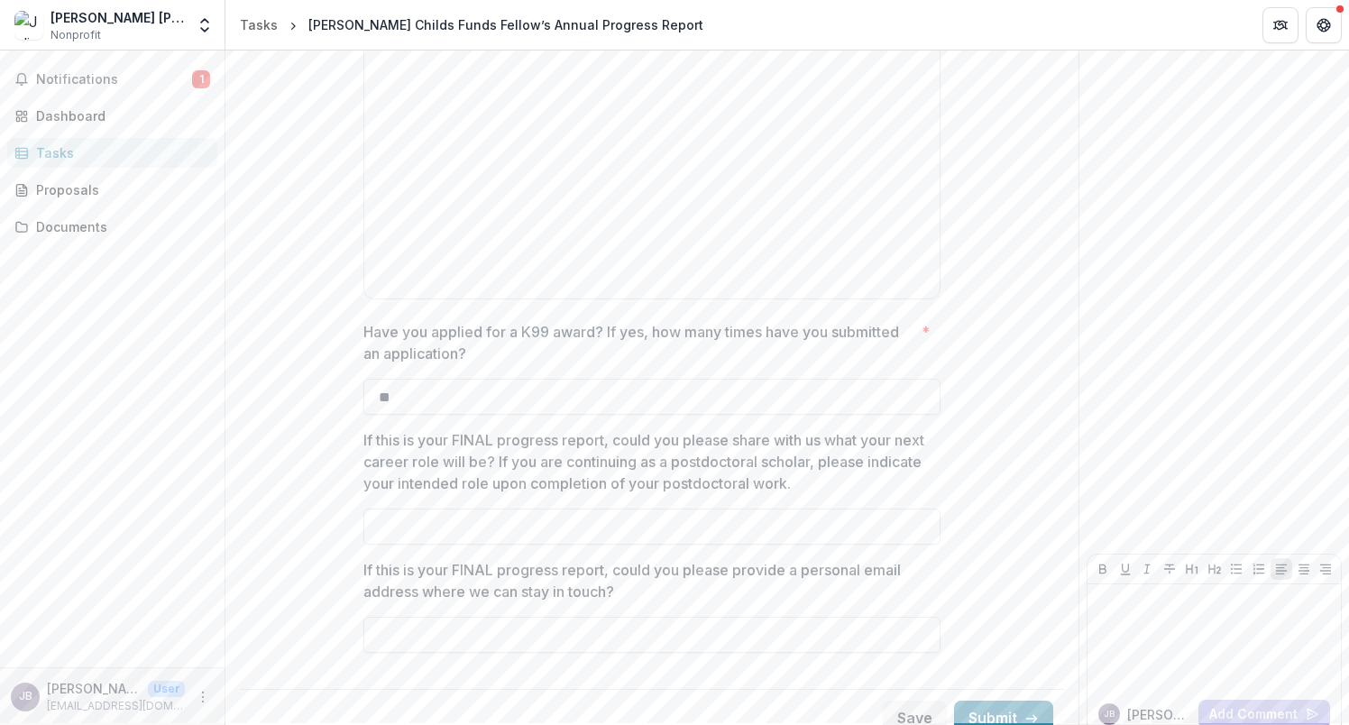
scroll to position [4397, 0]
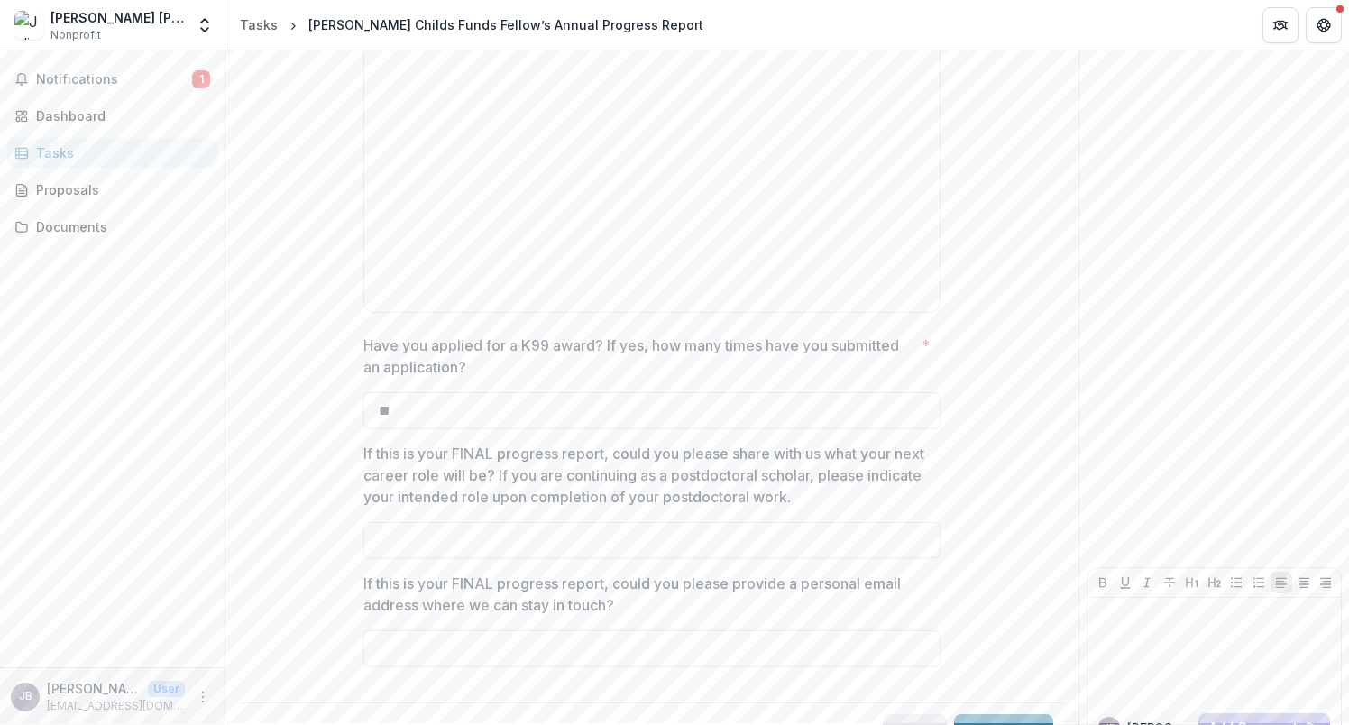
click at [896, 714] on button "Save" at bounding box center [915, 732] width 64 height 36
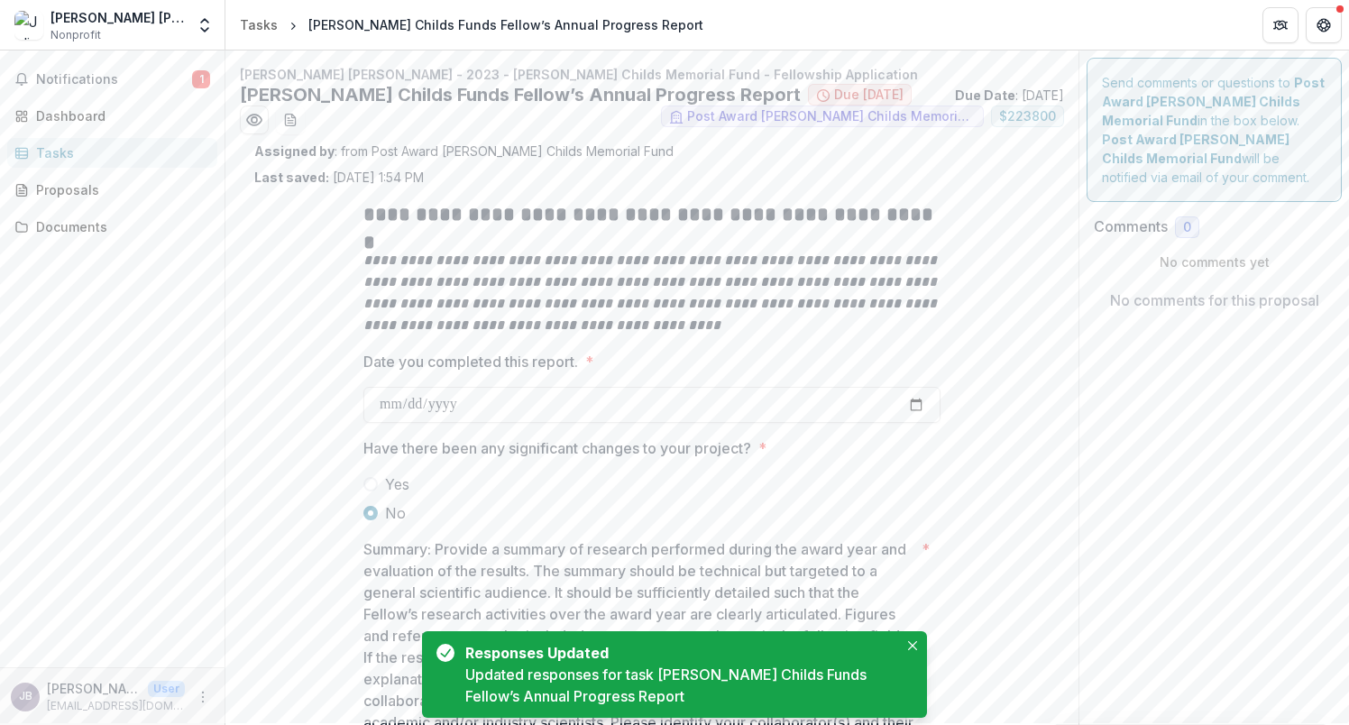
scroll to position [0, 0]
